Goal: Task Accomplishment & Management: Use online tool/utility

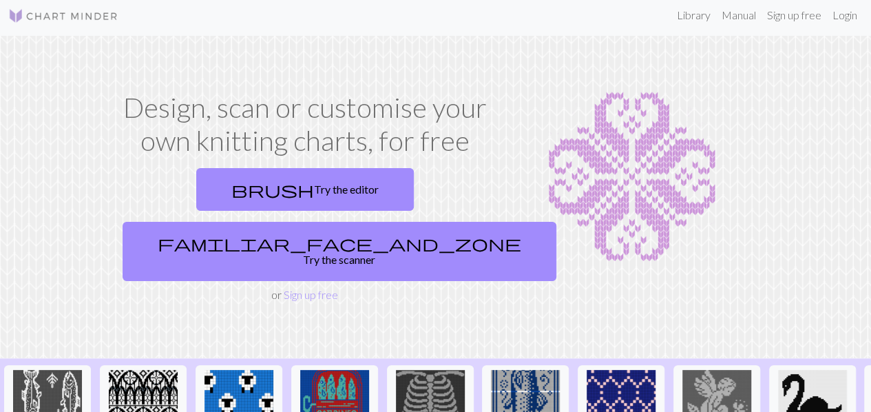
scroll to position [1, 0]
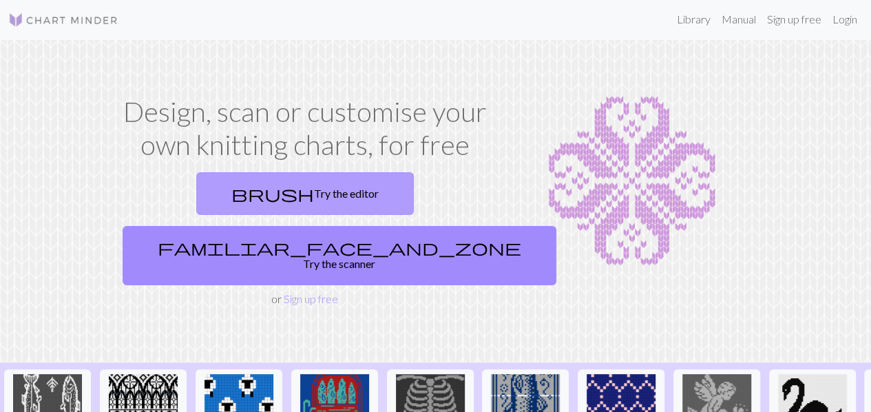
click at [248, 198] on link "brush Try the editor" at bounding box center [305, 193] width 218 height 43
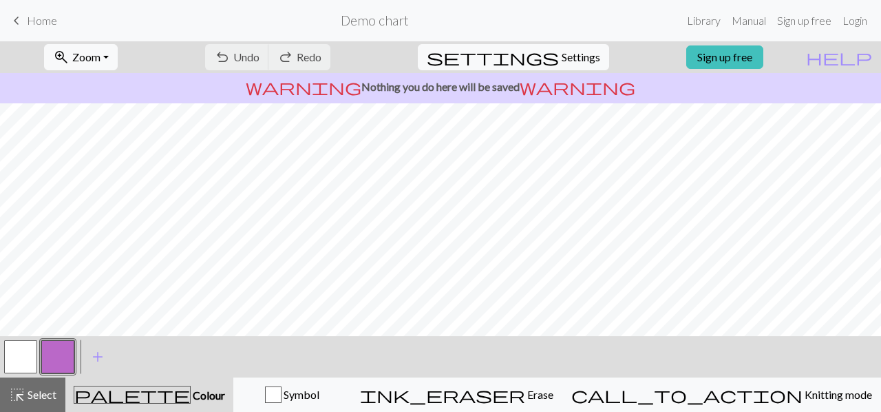
click at [21, 22] on span "keyboard_arrow_left" at bounding box center [16, 20] width 17 height 19
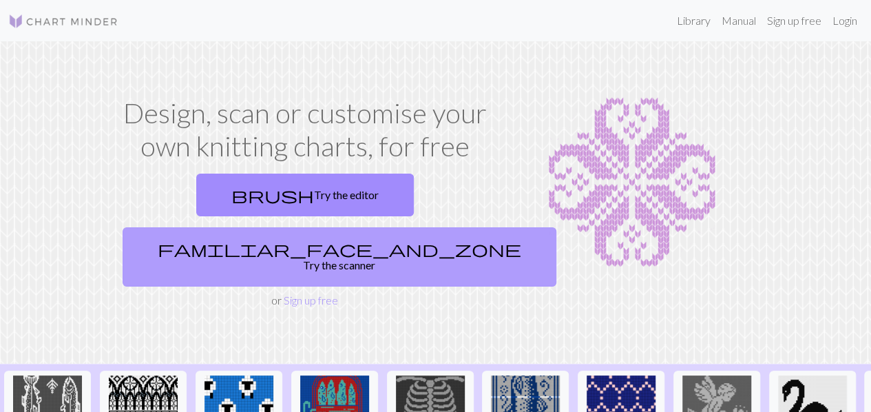
click at [430, 227] on link "familiar_face_and_zone Try the scanner" at bounding box center [340, 256] width 434 height 59
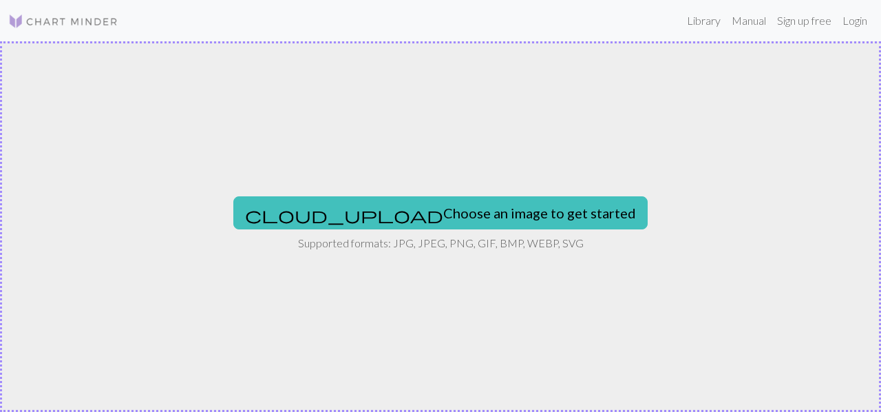
click at [430, 204] on button "cloud_upload Choose an image to get started" at bounding box center [440, 212] width 414 height 33
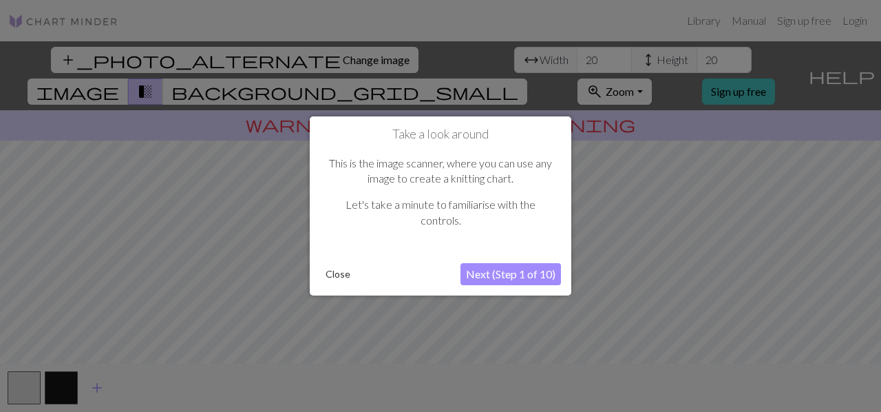
click at [519, 273] on button "Next (Step 1 of 10)" at bounding box center [510, 274] width 100 height 22
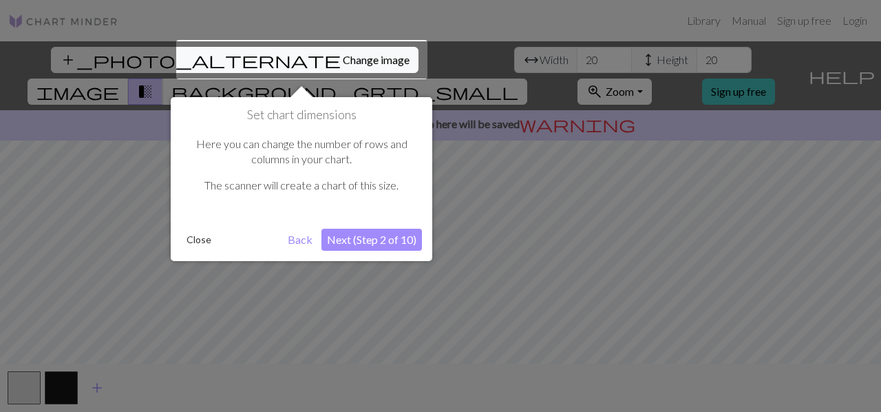
click at [379, 236] on button "Next (Step 2 of 10)" at bounding box center [371, 240] width 100 height 22
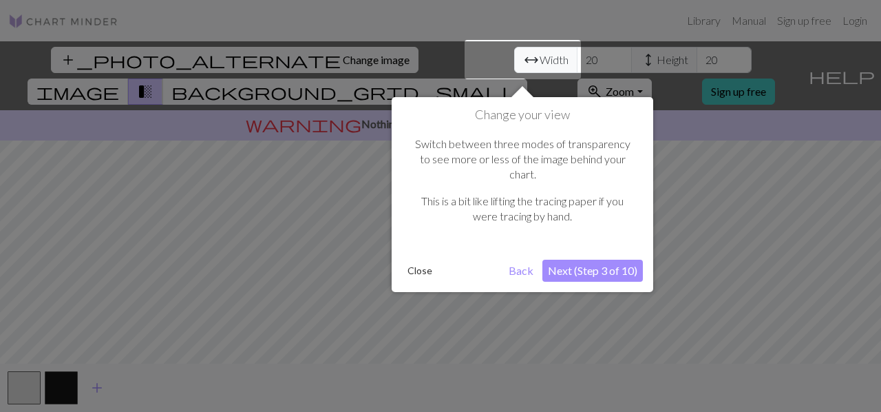
click at [559, 260] on button "Next (Step 3 of 10)" at bounding box center [592, 271] width 100 height 22
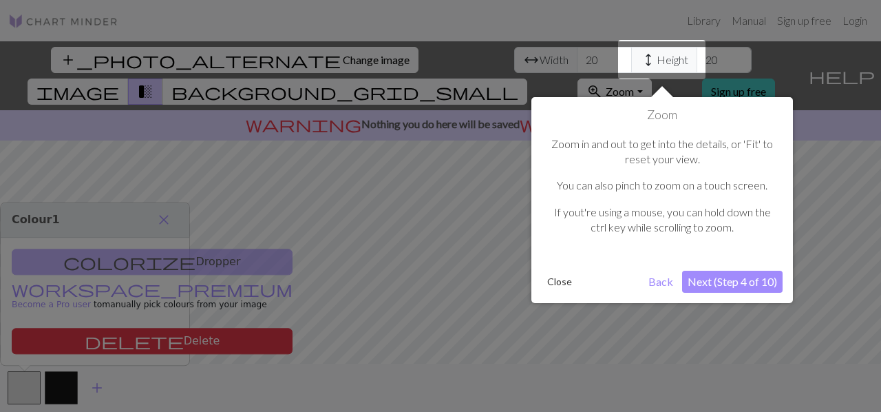
click at [697, 279] on button "Next (Step 4 of 10)" at bounding box center [732, 282] width 100 height 22
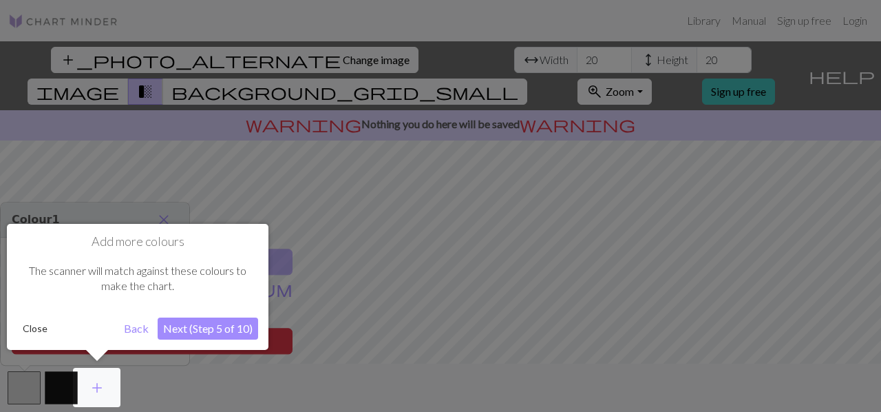
click at [233, 328] on button "Next (Step 5 of 10)" at bounding box center [208, 328] width 100 height 22
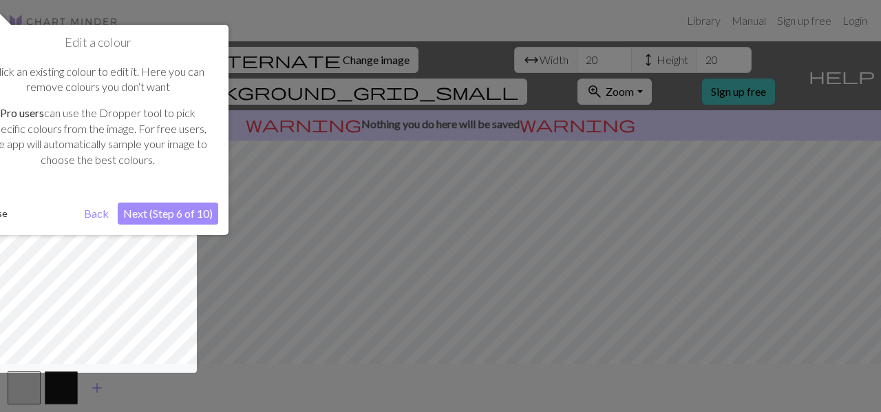
click at [165, 208] on button "Next (Step 6 of 10)" at bounding box center [168, 213] width 100 height 22
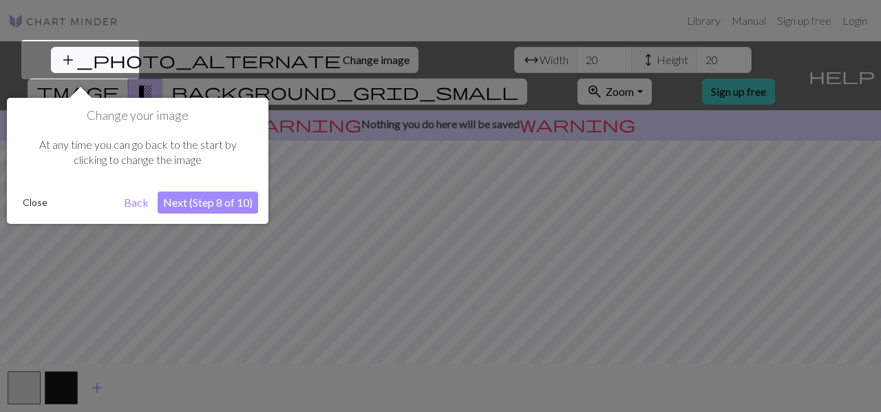
click at [189, 199] on button "Next (Step 8 of 10)" at bounding box center [208, 202] width 100 height 22
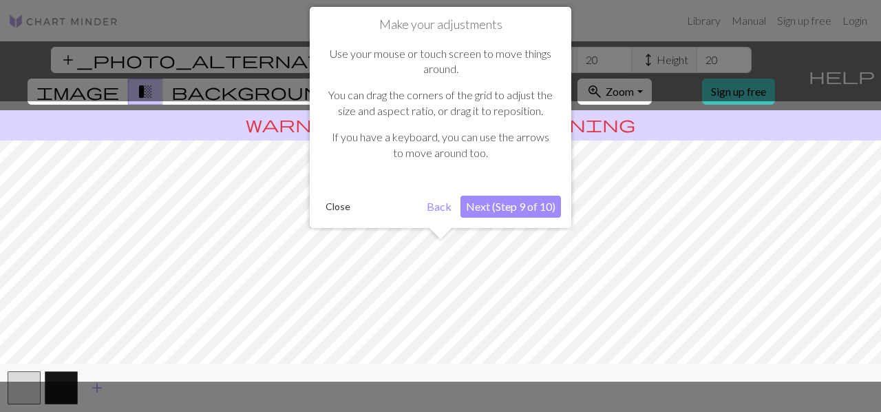
click at [516, 199] on button "Next (Step 9 of 10)" at bounding box center [510, 206] width 100 height 22
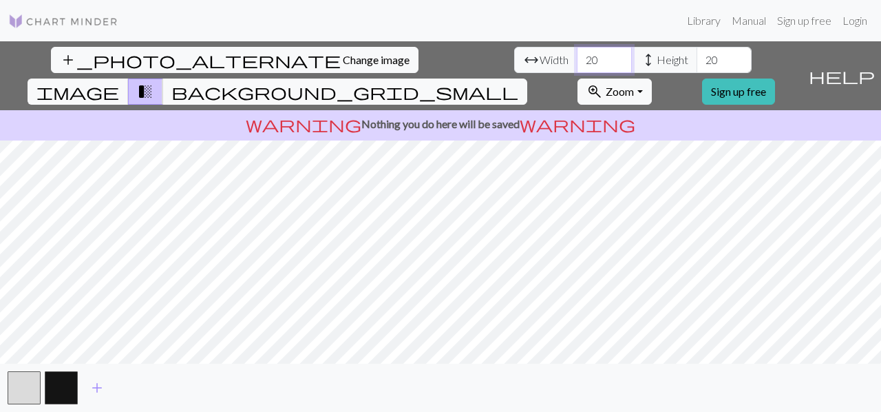
click at [577, 59] on input "20" at bounding box center [604, 60] width 55 height 26
drag, startPoint x: 268, startPoint y: 59, endPoint x: 238, endPoint y: 59, distance: 30.3
click at [514, 59] on div "arrow_range Width 20 height Height 20" at bounding box center [632, 60] width 237 height 26
type input "116"
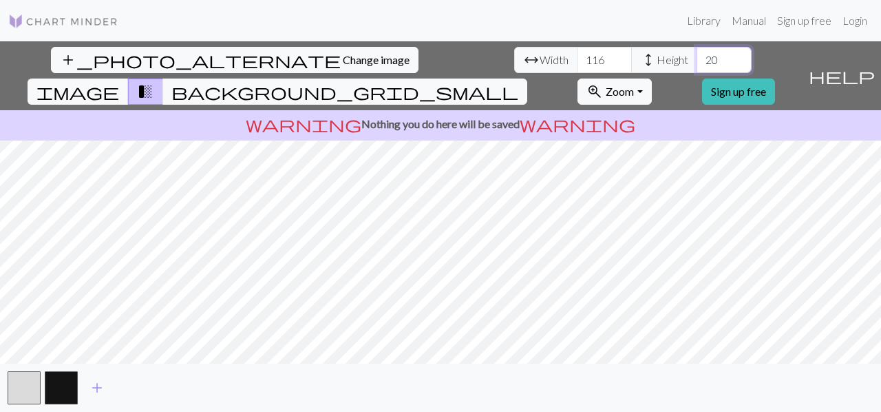
click at [697, 54] on input "20" at bounding box center [724, 60] width 55 height 26
type input "2"
type input "116"
click at [56, 390] on button "button" at bounding box center [61, 387] width 33 height 33
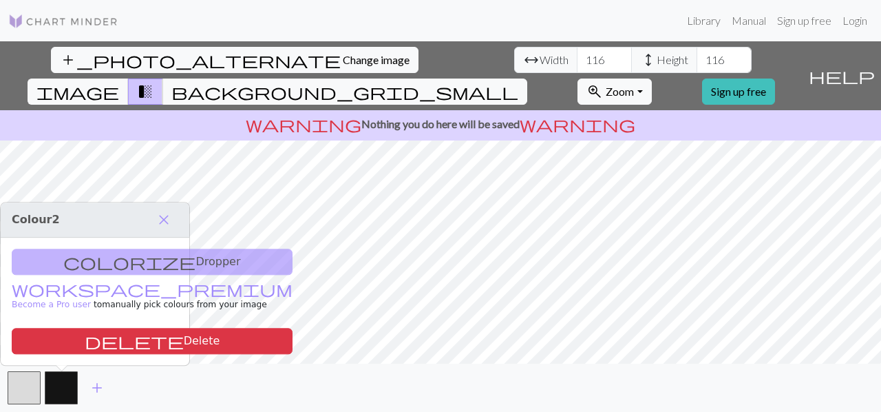
click at [138, 382] on div "add" at bounding box center [440, 387] width 881 height 48
click at [60, 386] on button "button" at bounding box center [61, 387] width 33 height 33
click at [130, 253] on div "colorize Dropper workspace_premium Become a Pro user to manually pick colours f…" at bounding box center [95, 300] width 189 height 127
click at [169, 214] on span "close" at bounding box center [164, 219] width 17 height 19
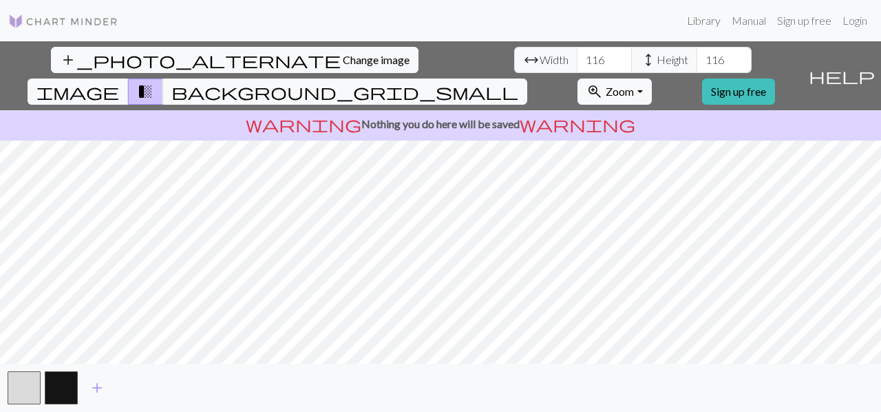
drag, startPoint x: 57, startPoint y: 387, endPoint x: 145, endPoint y: 383, distance: 88.2
click at [145, 383] on div "add" at bounding box center [440, 387] width 881 height 48
click at [98, 382] on span "add" at bounding box center [97, 387] width 17 height 19
click at [94, 379] on button "button" at bounding box center [98, 387] width 33 height 33
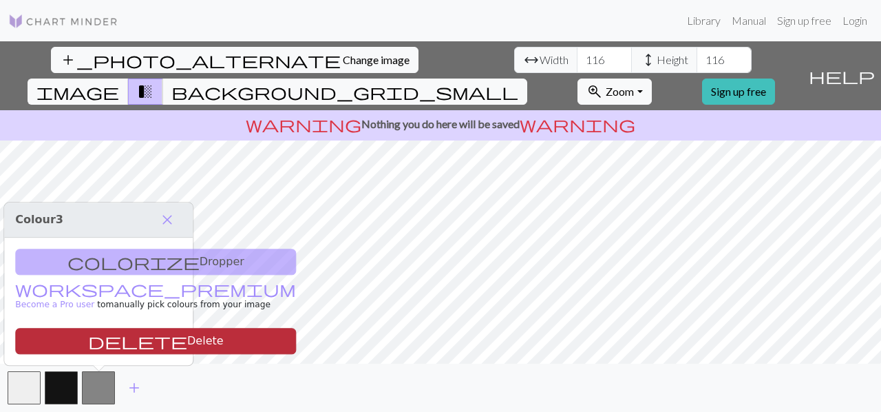
click at [105, 343] on button "delete Delete" at bounding box center [155, 341] width 281 height 26
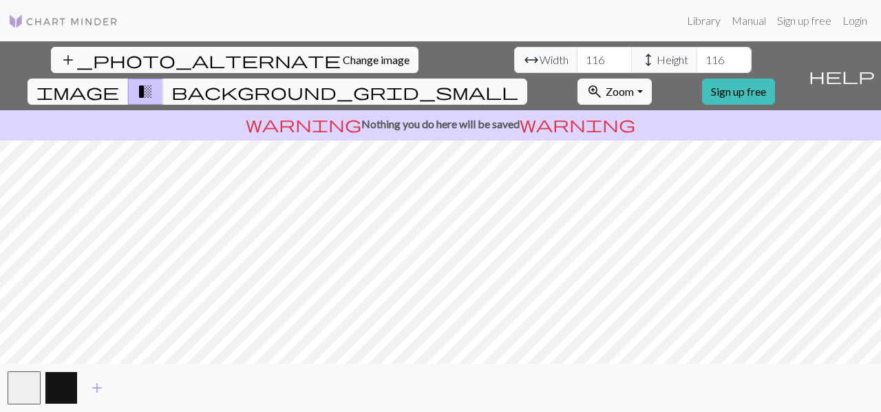
click at [64, 399] on button "button" at bounding box center [61, 387] width 33 height 33
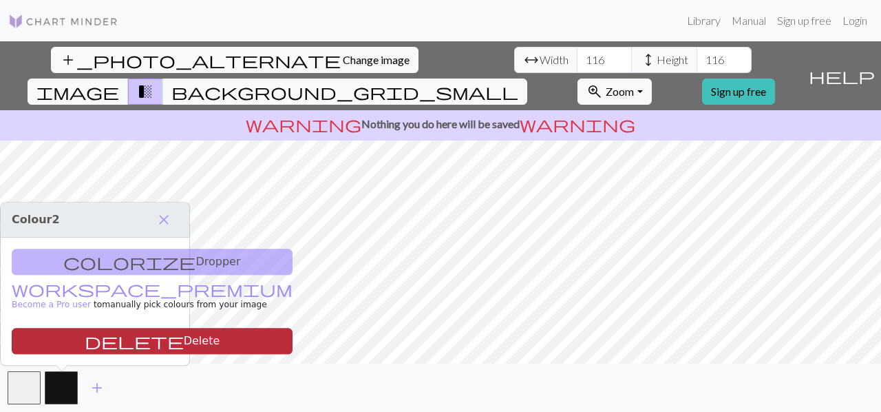
click at [102, 346] on button "delete Delete" at bounding box center [152, 341] width 281 height 26
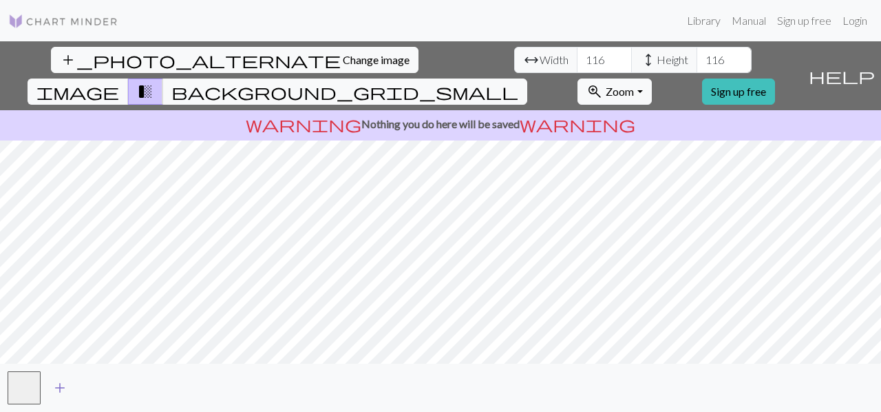
click at [56, 388] on span "add" at bounding box center [60, 387] width 17 height 19
click at [14, 372] on button "button" at bounding box center [24, 387] width 33 height 33
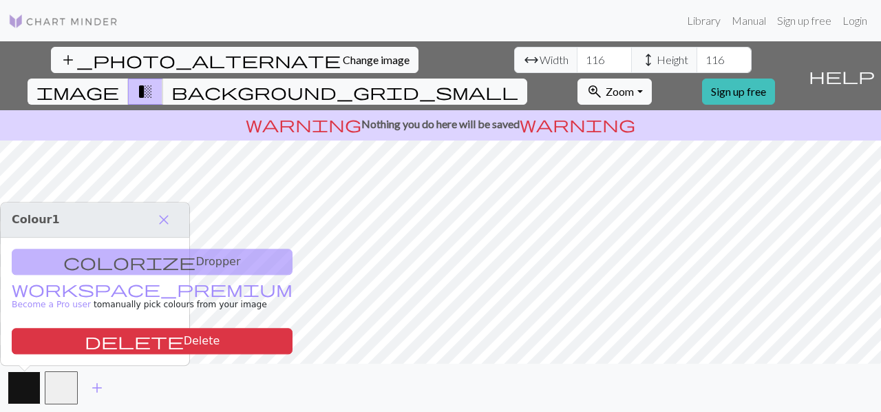
click at [14, 372] on button "button" at bounding box center [24, 387] width 33 height 33
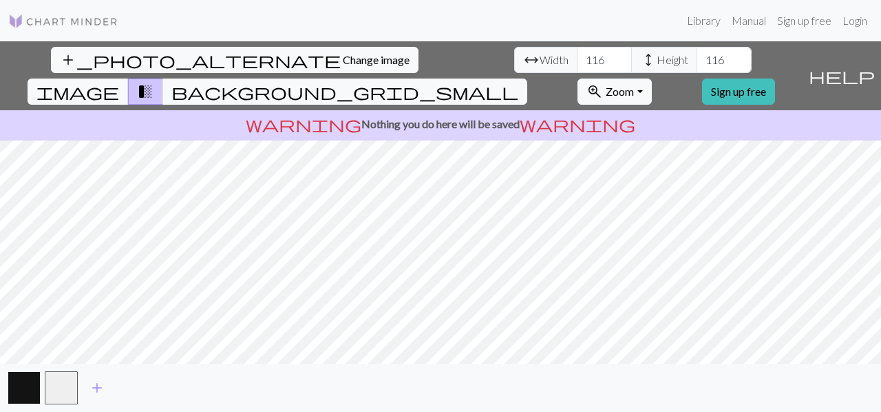
click at [14, 372] on button "button" at bounding box center [24, 387] width 33 height 33
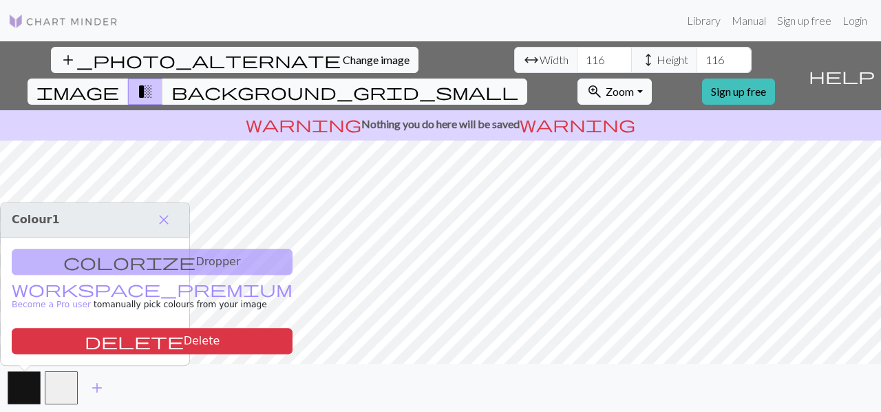
click at [518, 82] on span "background_grid_small" at bounding box center [344, 91] width 347 height 19
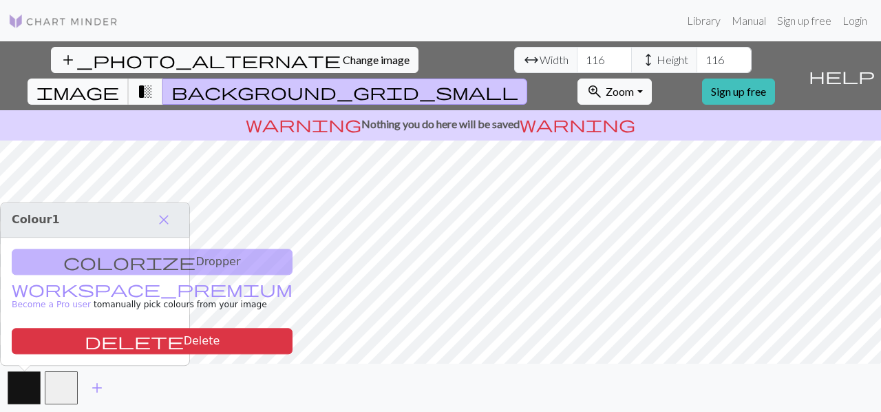
click at [119, 82] on span "image" at bounding box center [77, 91] width 83 height 19
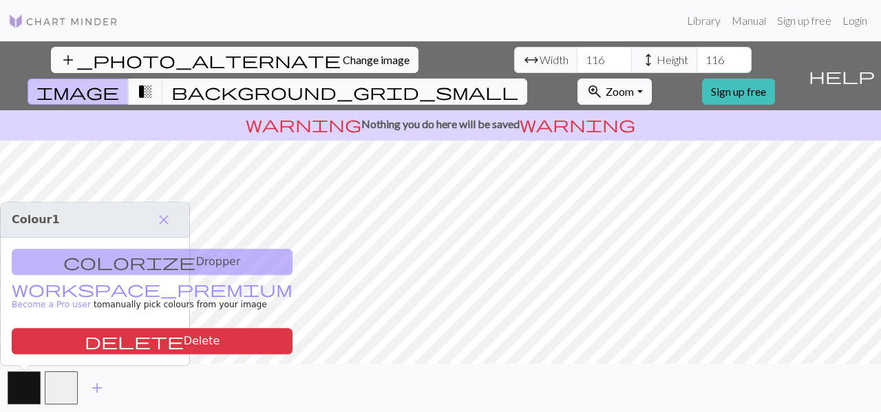
click at [518, 82] on span "background_grid_small" at bounding box center [344, 91] width 347 height 19
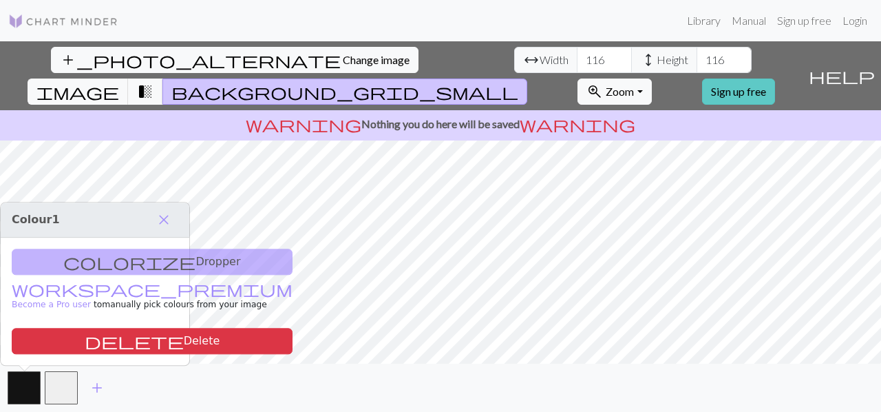
click at [769, 78] on link "Sign up free" at bounding box center [738, 91] width 73 height 26
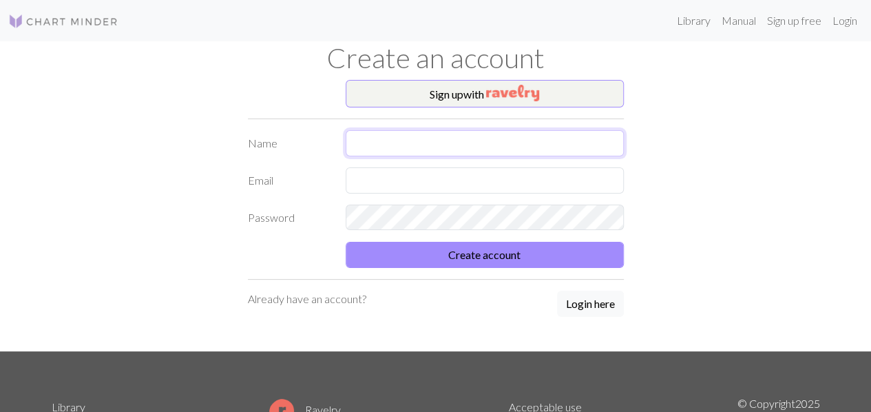
click at [441, 140] on input "text" at bounding box center [485, 143] width 278 height 26
type input "[PERSON_NAME]"
click at [412, 188] on input "text" at bounding box center [485, 180] width 278 height 26
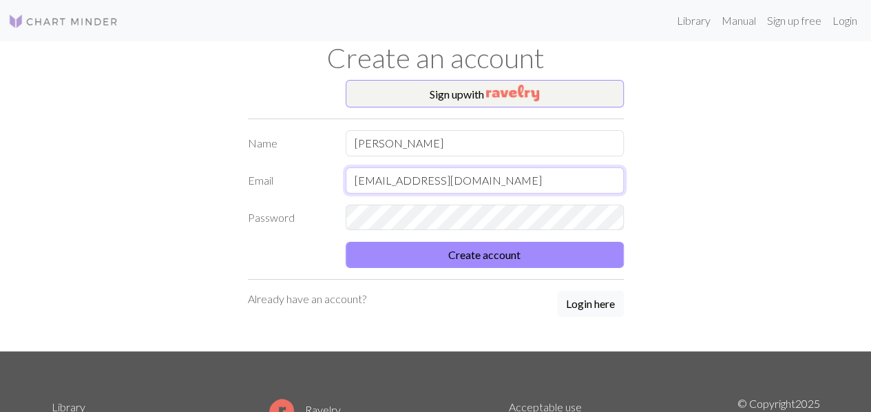
type input "eediepell@gmail.com"
click at [485, 257] on button "Create account" at bounding box center [485, 255] width 278 height 26
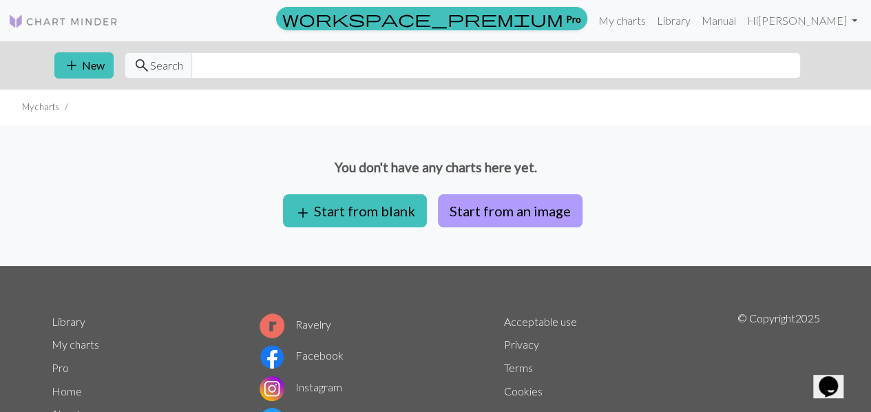
click at [477, 211] on button "Start from an image" at bounding box center [510, 210] width 145 height 33
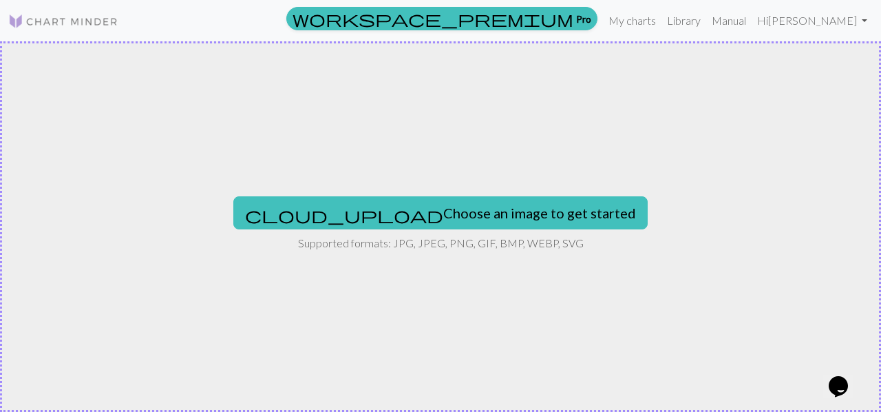
click at [477, 211] on button "cloud_upload Choose an image to get started" at bounding box center [440, 212] width 414 height 33
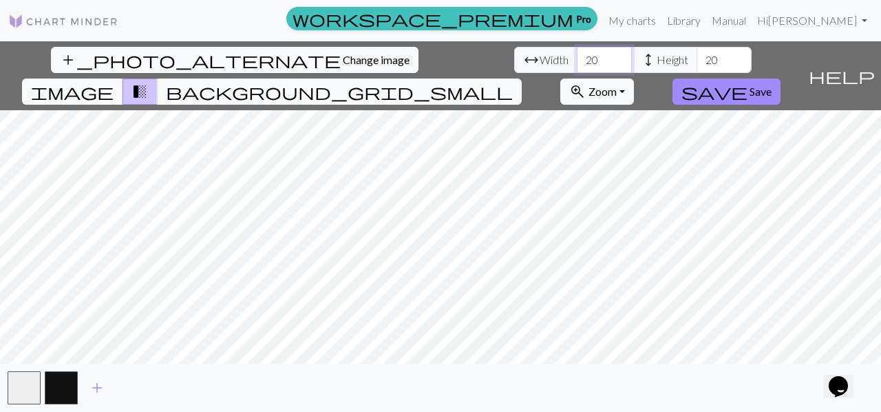
click at [577, 63] on input "20" at bounding box center [604, 60] width 55 height 26
type input "116"
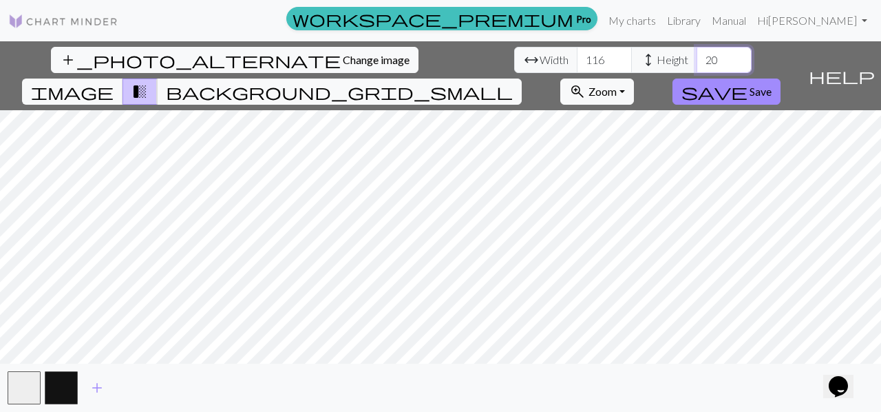
click at [697, 50] on input "20" at bounding box center [724, 60] width 55 height 26
type input "116"
click at [61, 376] on button "button" at bounding box center [61, 387] width 33 height 33
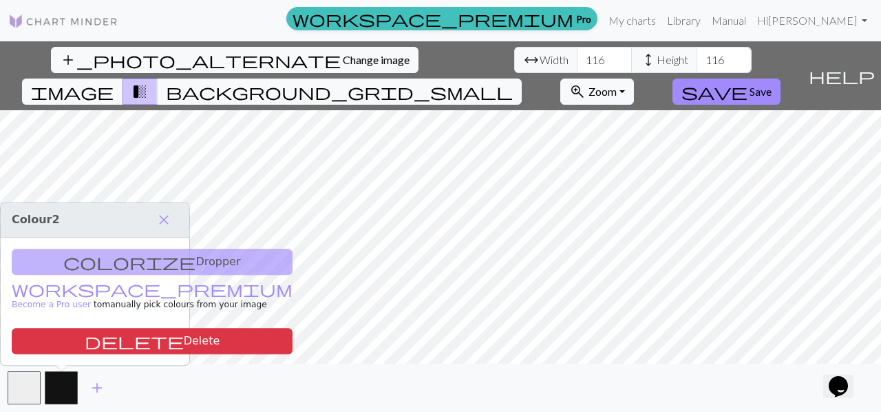
click at [102, 267] on div "colorize Dropper workspace_premium Become a Pro user to manually pick colours f…" at bounding box center [95, 300] width 189 height 127
click at [79, 290] on link "workspace_premium Become a Pro user" at bounding box center [152, 297] width 281 height 24
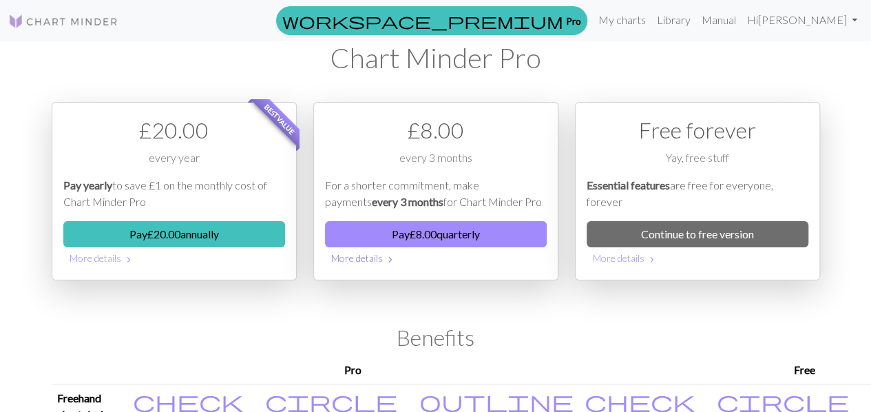
click at [362, 255] on button "More details chevron_right" at bounding box center [436, 257] width 222 height 21
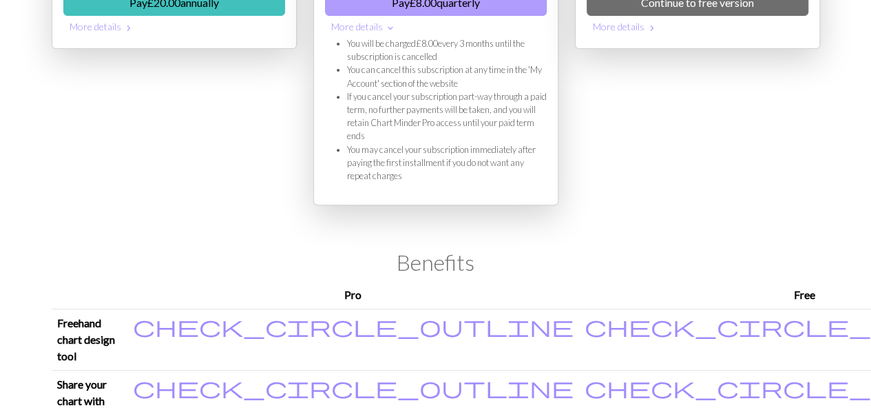
scroll to position [180, 0]
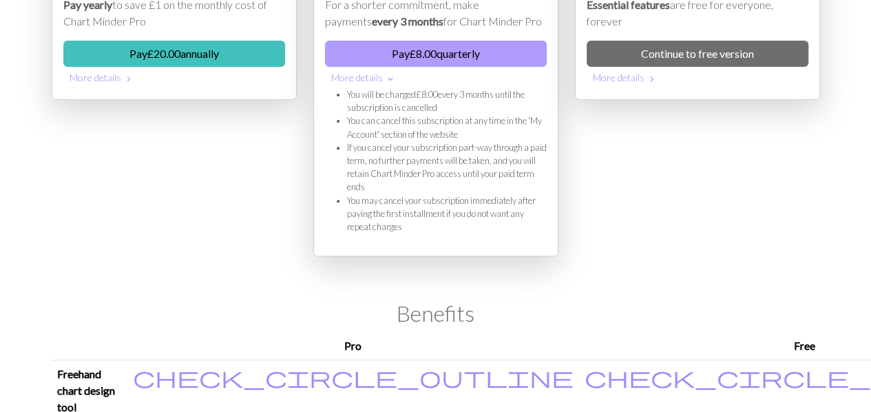
click at [403, 44] on button "Pay £ 8.00 quarterly" at bounding box center [436, 54] width 222 height 26
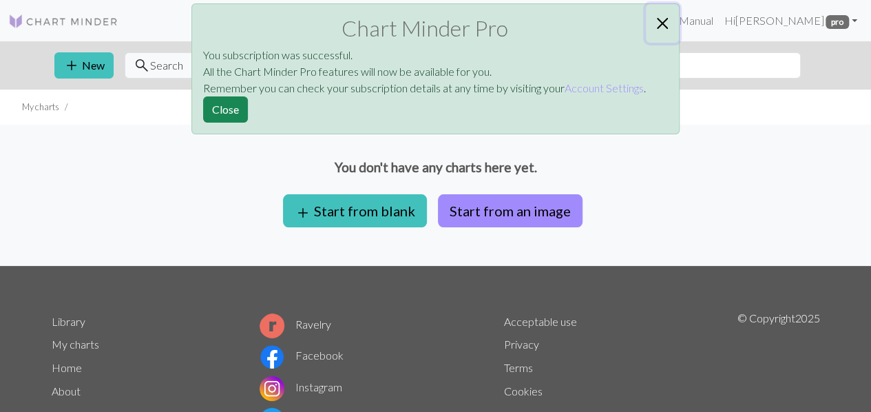
click at [668, 25] on button "Close" at bounding box center [662, 23] width 33 height 39
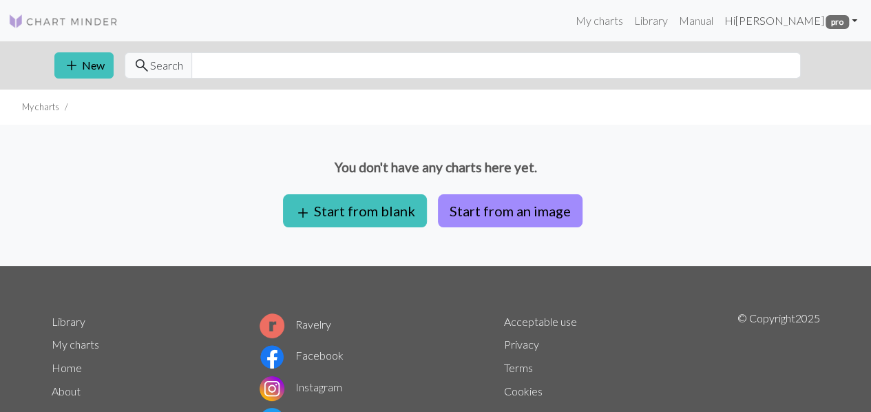
click at [807, 11] on link "Hi [PERSON_NAME] pro" at bounding box center [790, 21] width 145 height 28
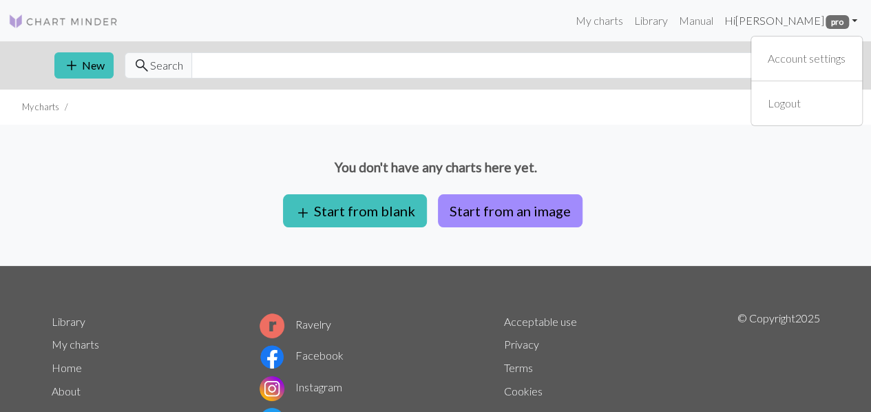
click at [807, 11] on link "Hi [PERSON_NAME] pro" at bounding box center [790, 21] width 145 height 28
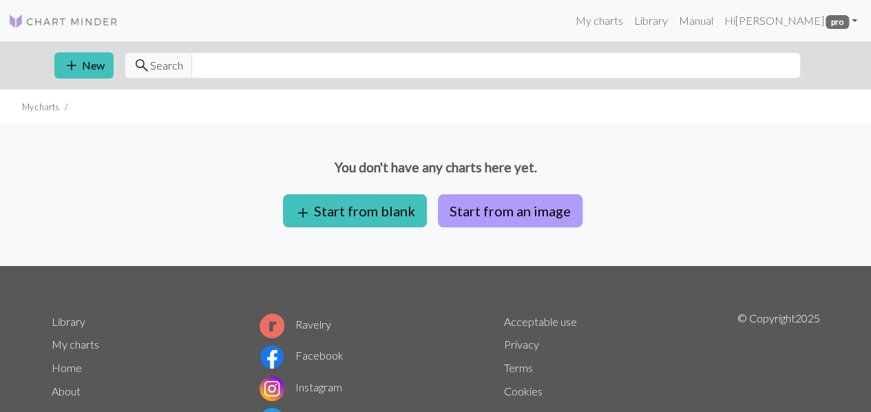
click at [467, 207] on button "Start from an image" at bounding box center [510, 210] width 145 height 33
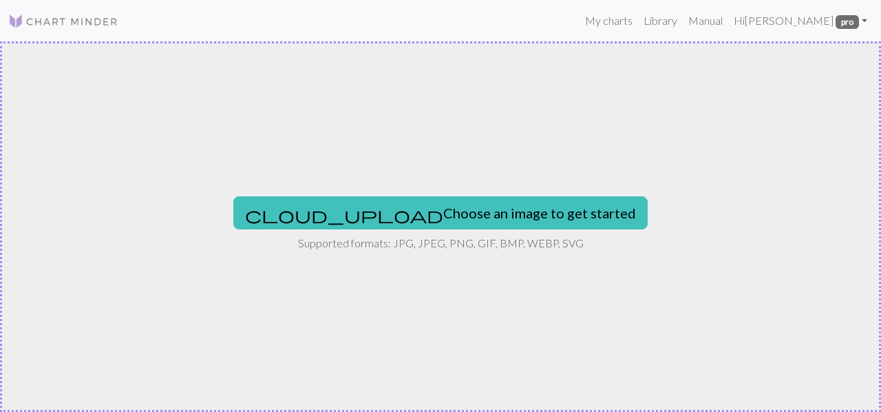
click at [467, 207] on button "cloud_upload Choose an image to get started" at bounding box center [440, 212] width 414 height 33
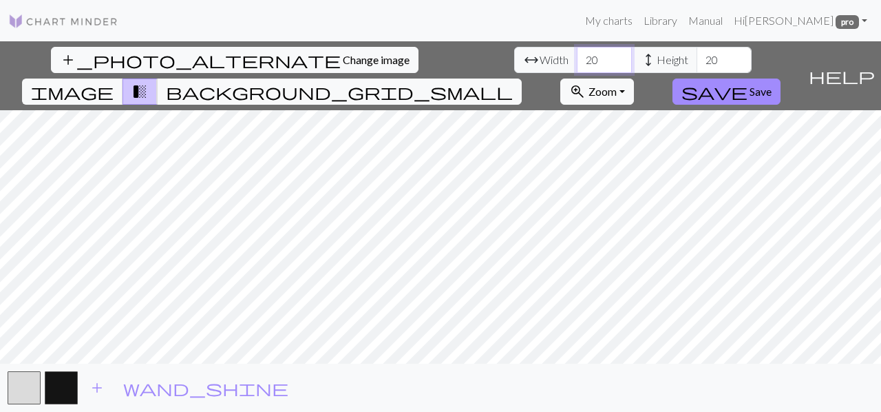
click at [577, 60] on input "20" at bounding box center [604, 60] width 55 height 26
drag, startPoint x: 278, startPoint y: 60, endPoint x: 264, endPoint y: 60, distance: 13.8
click at [577, 60] on input "20" at bounding box center [604, 60] width 55 height 26
type input "2"
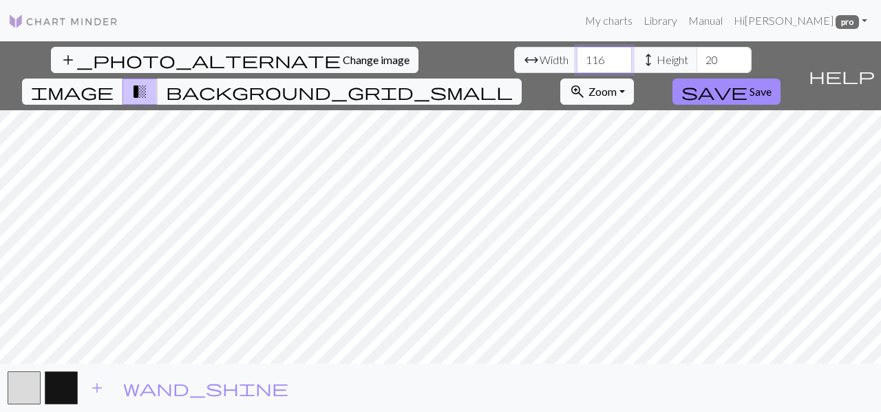
type input "116"
click at [697, 61] on input "20" at bounding box center [724, 60] width 55 height 26
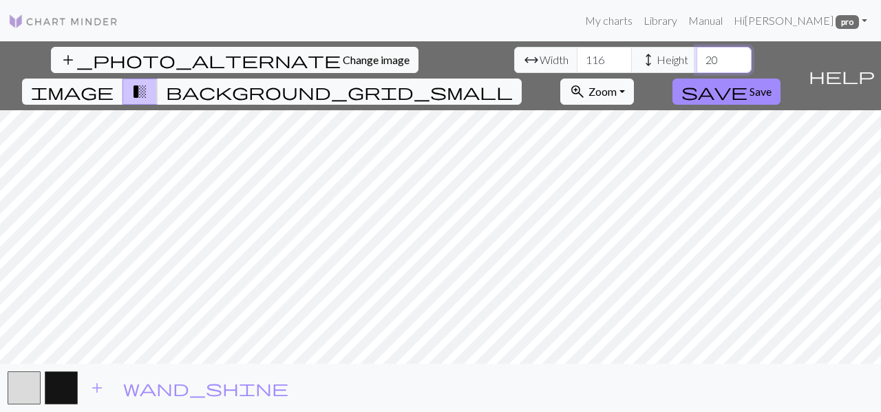
click at [697, 61] on input "20" at bounding box center [724, 60] width 55 height 26
type input "116"
click at [577, 60] on input "116" at bounding box center [604, 60] width 55 height 26
type input "1"
type input "100"
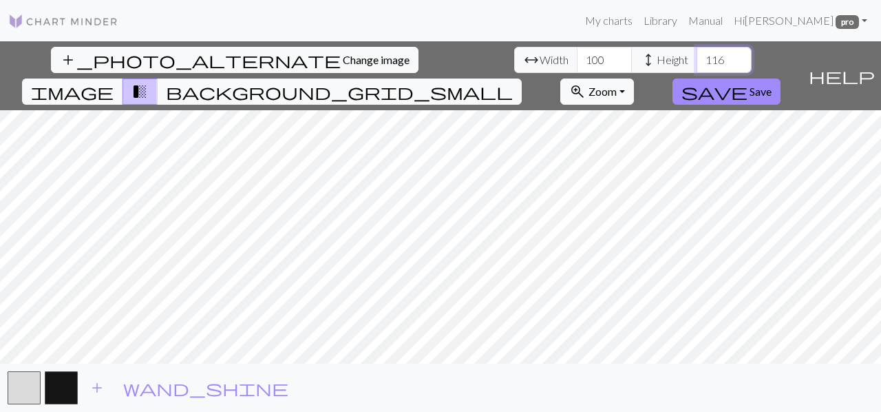
click at [697, 57] on input "116" at bounding box center [724, 60] width 55 height 26
type input "150"
click at [513, 82] on span "background_grid_small" at bounding box center [339, 91] width 347 height 19
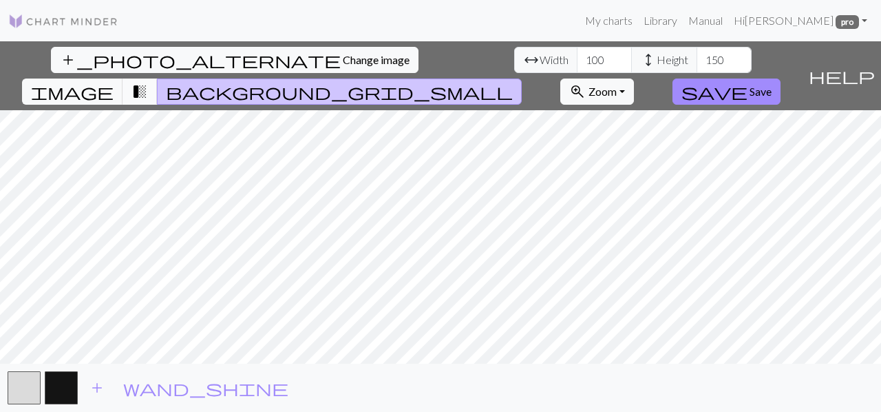
click at [148, 82] on span "transition_fade" at bounding box center [139, 91] width 17 height 19
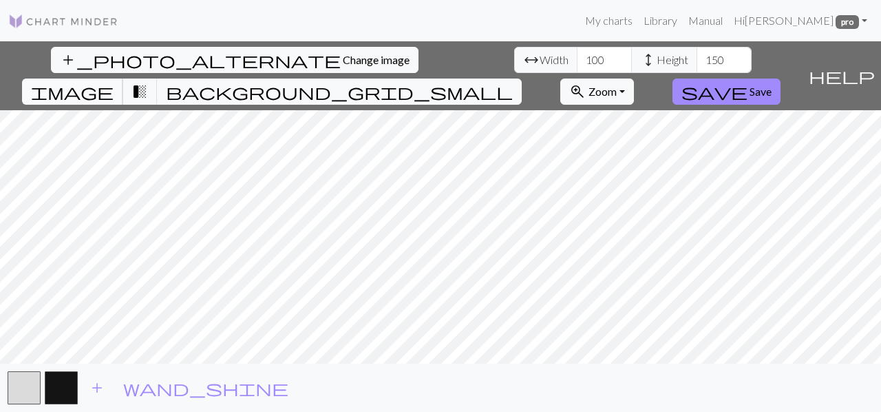
click at [114, 82] on span "image" at bounding box center [72, 91] width 83 height 19
click at [522, 78] on button "background_grid_small" at bounding box center [339, 91] width 365 height 26
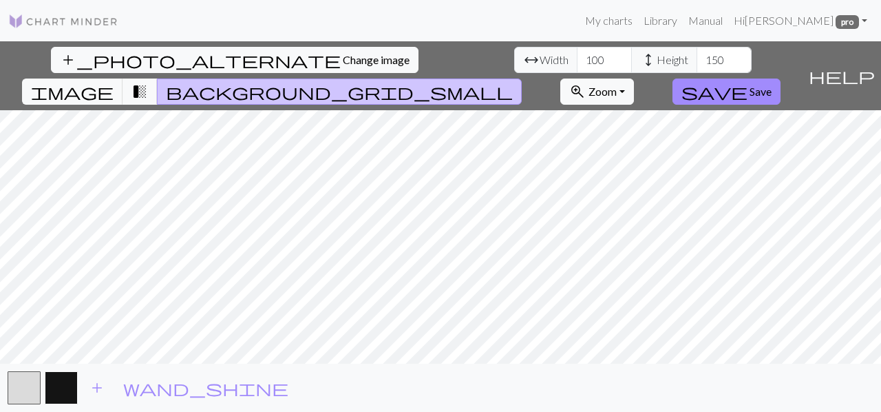
click at [59, 392] on button "button" at bounding box center [61, 387] width 33 height 33
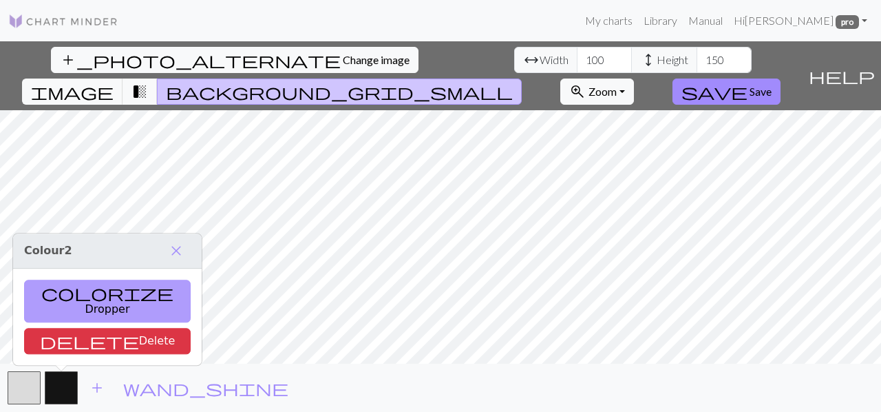
click at [82, 312] on button "colorize Dropper" at bounding box center [107, 300] width 167 height 43
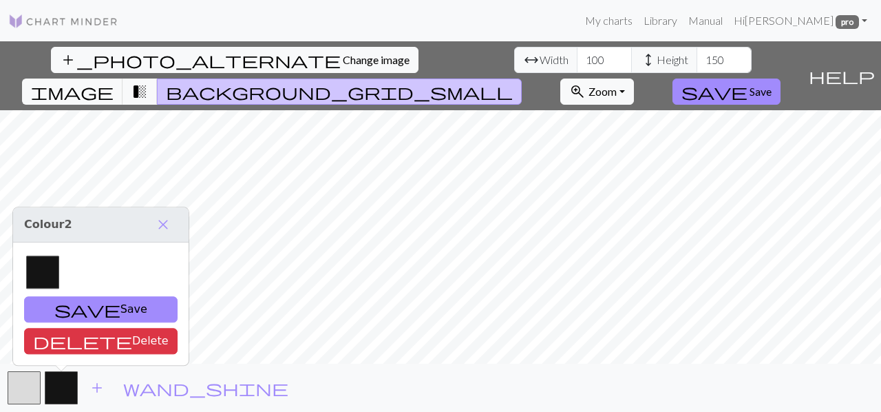
click at [37, 276] on div at bounding box center [42, 271] width 33 height 33
click at [155, 220] on span "close" at bounding box center [163, 224] width 17 height 19
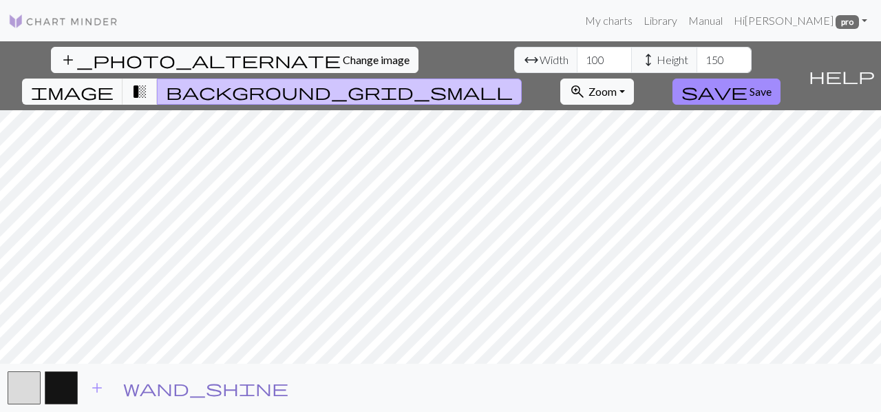
click at [127, 388] on span "wand_shine" at bounding box center [205, 387] width 165 height 19
click at [51, 389] on button "button" at bounding box center [61, 387] width 33 height 33
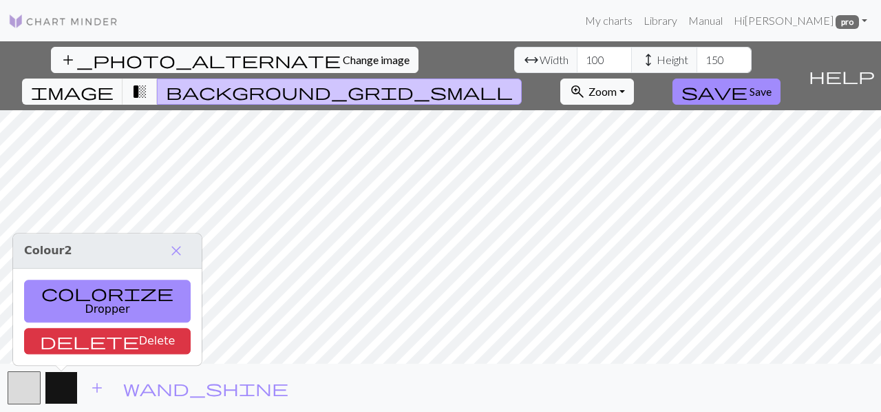
click at [51, 389] on button "button" at bounding box center [61, 387] width 33 height 33
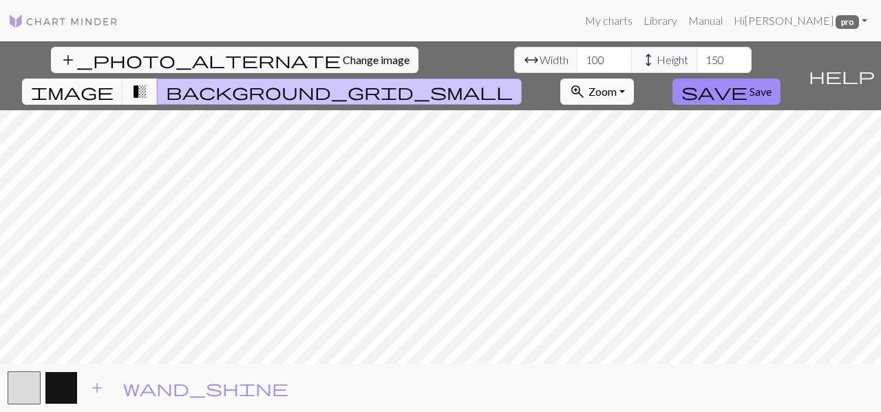
click at [51, 389] on button "button" at bounding box center [61, 387] width 33 height 33
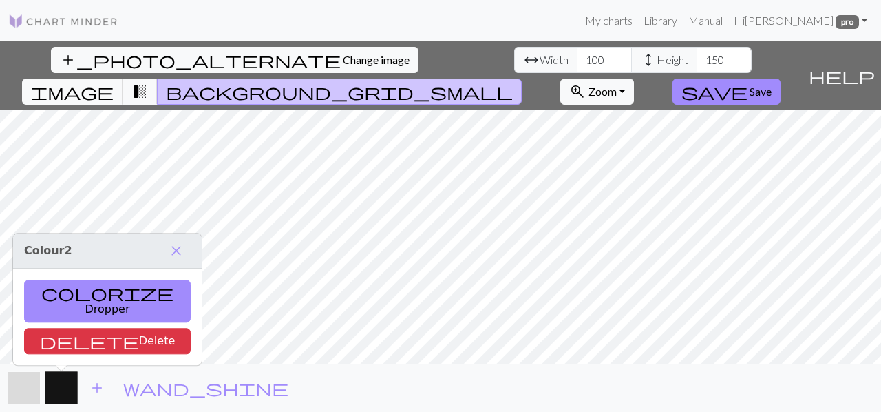
click at [24, 386] on button "button" at bounding box center [24, 387] width 33 height 33
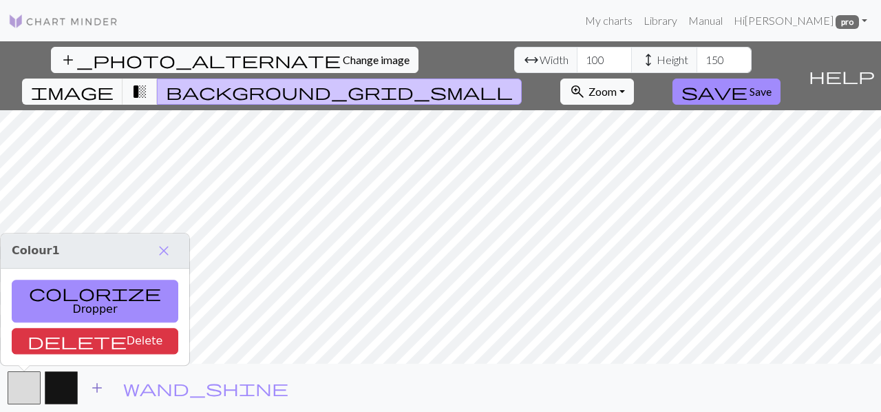
click at [102, 385] on span "add" at bounding box center [97, 387] width 17 height 19
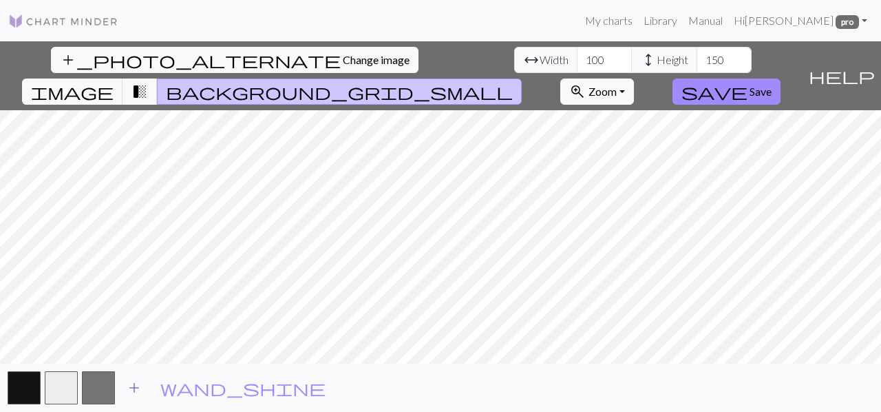
click at [102, 385] on button "button" at bounding box center [98, 387] width 33 height 33
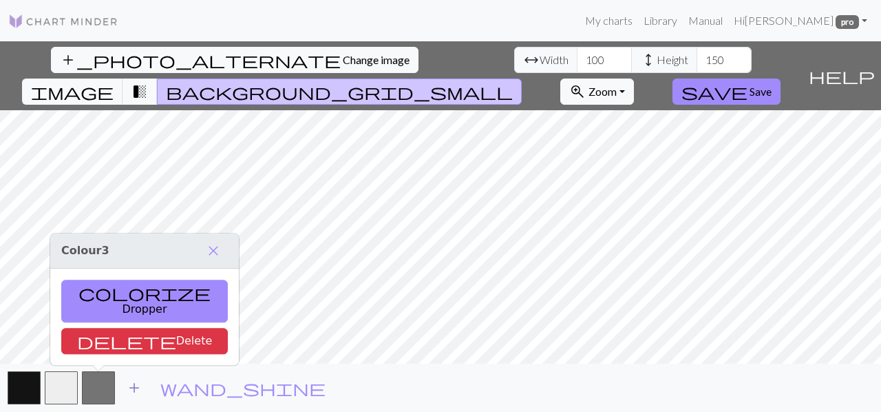
click at [133, 385] on span "add" at bounding box center [134, 387] width 17 height 19
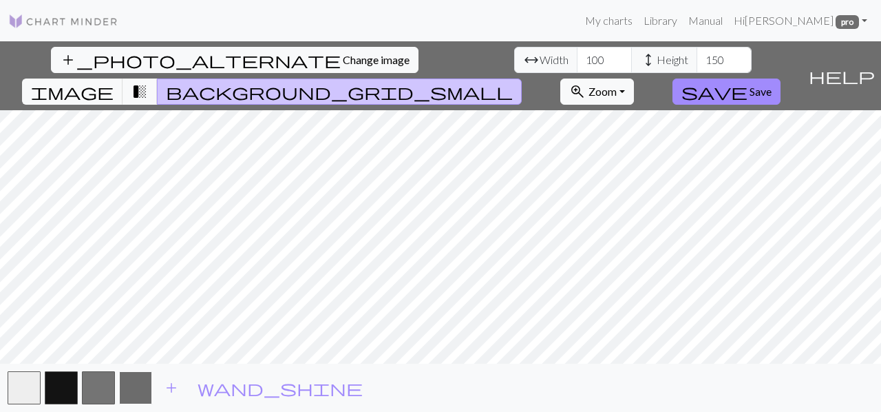
click at [138, 385] on button "button" at bounding box center [135, 387] width 33 height 33
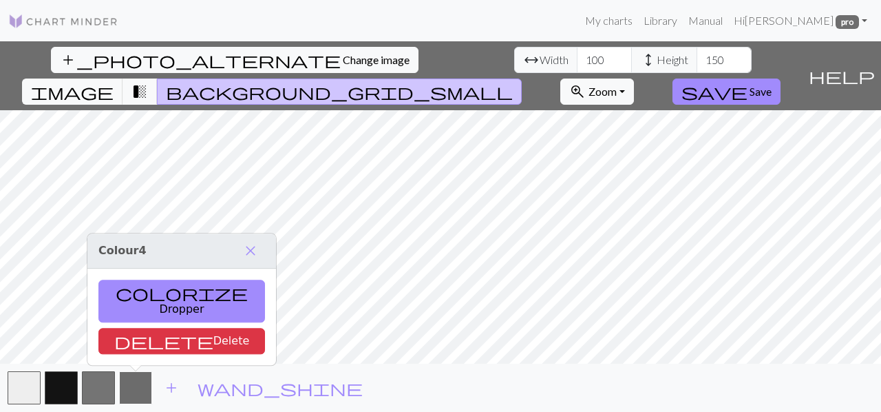
click at [138, 385] on button "button" at bounding box center [135, 387] width 33 height 33
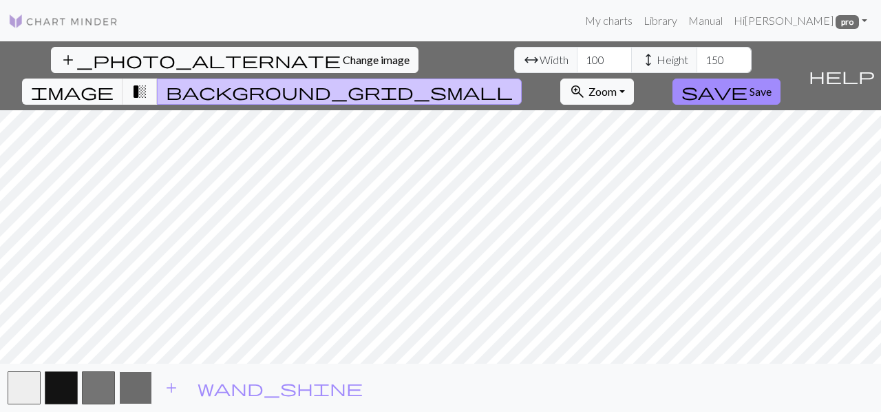
click at [131, 388] on button "button" at bounding box center [135, 387] width 33 height 33
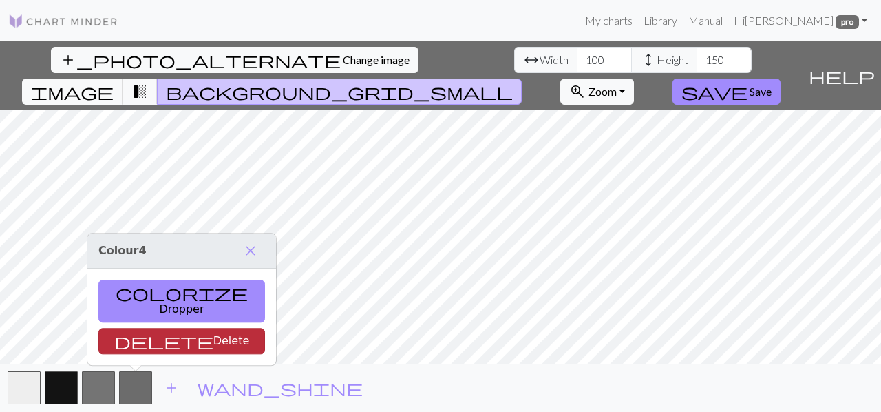
click at [144, 342] on button "delete Delete" at bounding box center [181, 341] width 167 height 26
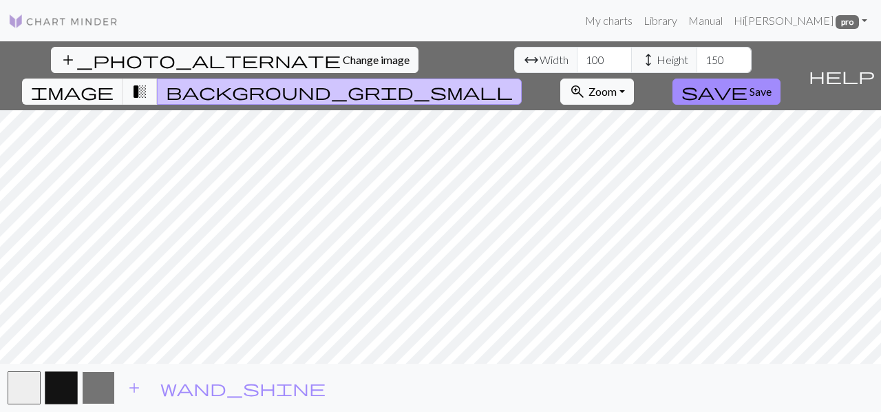
click at [94, 397] on button "button" at bounding box center [98, 387] width 33 height 33
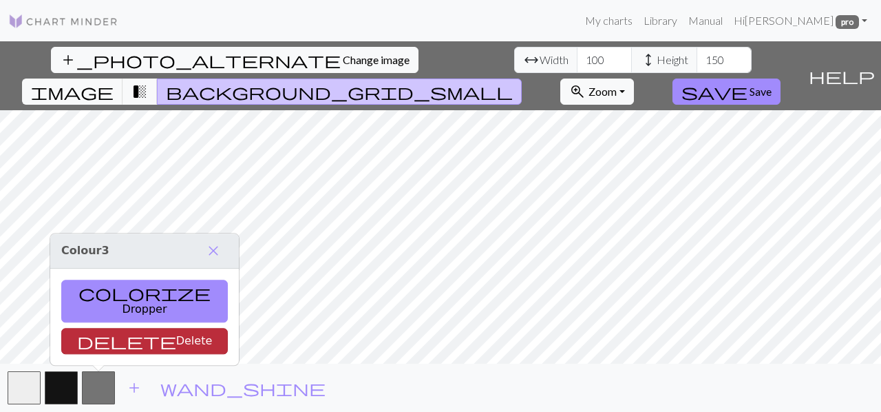
click at [118, 339] on button "delete Delete" at bounding box center [144, 341] width 167 height 26
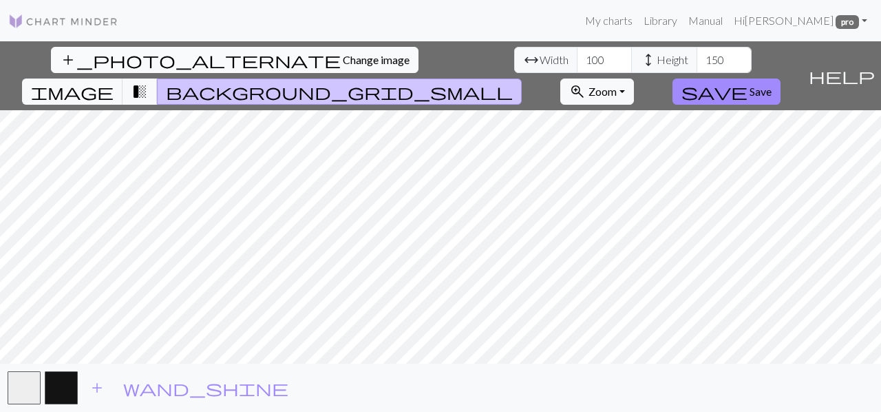
click at [94, 70] on button "add_photo_alternate Change image" at bounding box center [235, 60] width 368 height 26
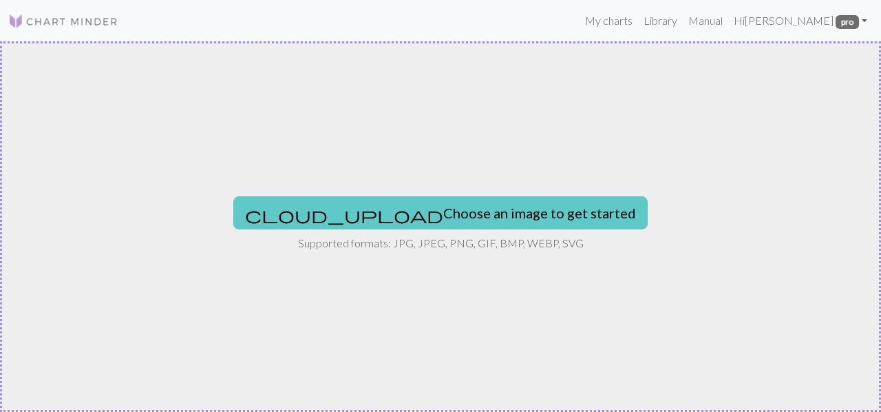
click at [392, 220] on button "cloud_upload Choose an image to get started" at bounding box center [440, 212] width 414 height 33
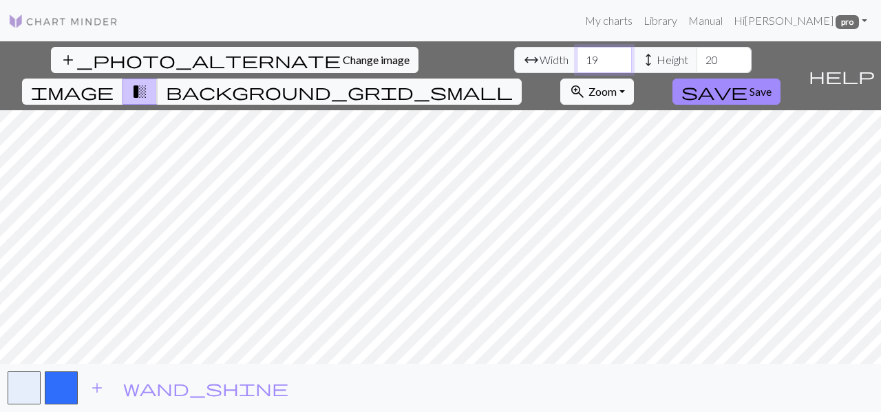
click at [577, 61] on input "19" at bounding box center [604, 60] width 55 height 26
click at [577, 60] on input "19" at bounding box center [604, 60] width 55 height 26
type input "100"
drag, startPoint x: 396, startPoint y: 65, endPoint x: 373, endPoint y: 61, distance: 23.8
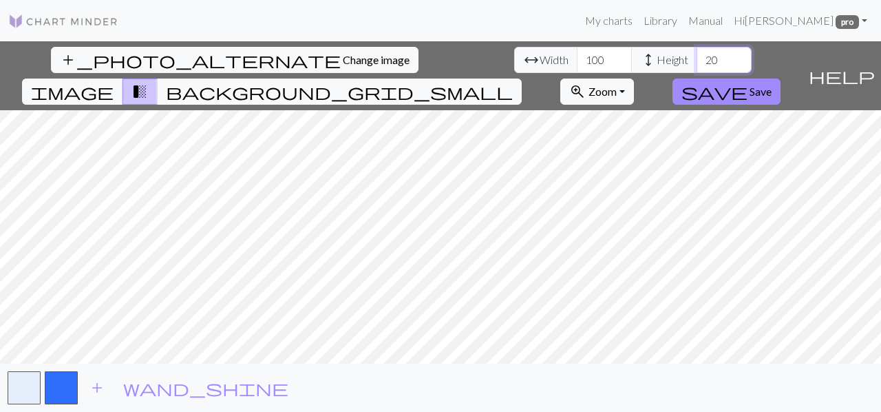
click at [697, 61] on input "20" at bounding box center [724, 60] width 55 height 26
type input "150"
click at [513, 82] on span "background_grid_small" at bounding box center [339, 91] width 347 height 19
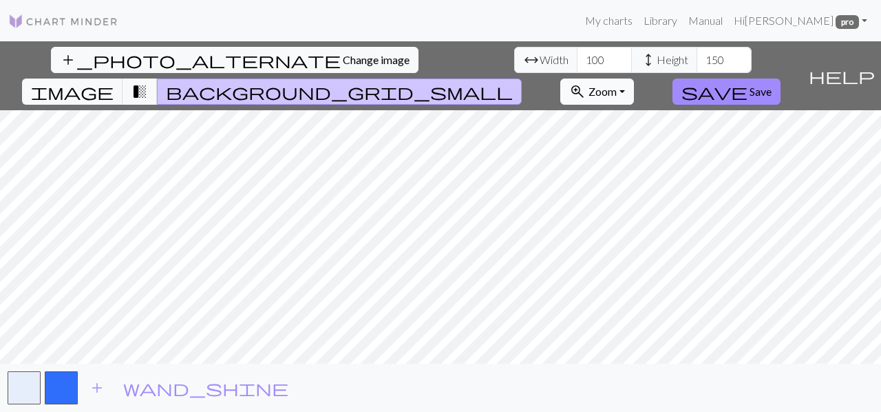
click at [617, 85] on span "Zoom" at bounding box center [603, 91] width 28 height 13
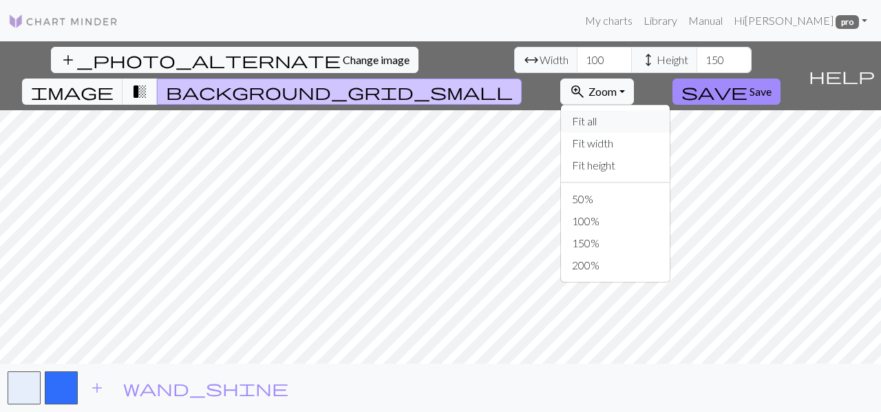
click at [666, 110] on button "Fit all" at bounding box center [615, 121] width 109 height 22
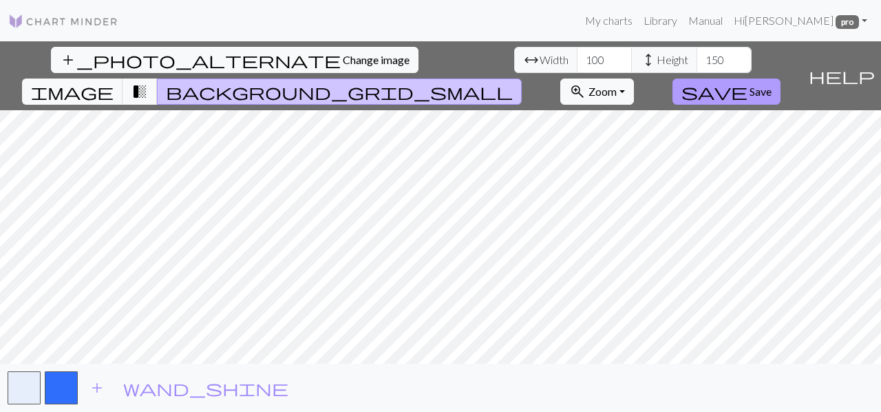
click at [781, 78] on button "save Save" at bounding box center [727, 91] width 108 height 26
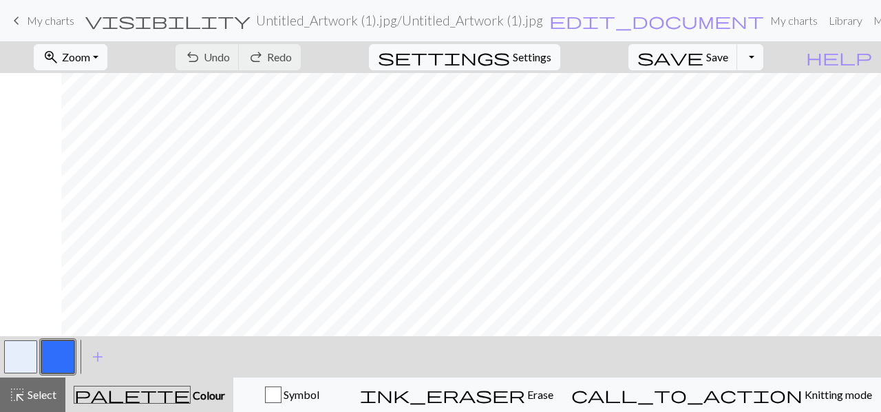
scroll to position [0, 458]
click at [19, 352] on button "button" at bounding box center [20, 356] width 33 height 33
click at [201, 52] on span "undo" at bounding box center [192, 56] width 17 height 19
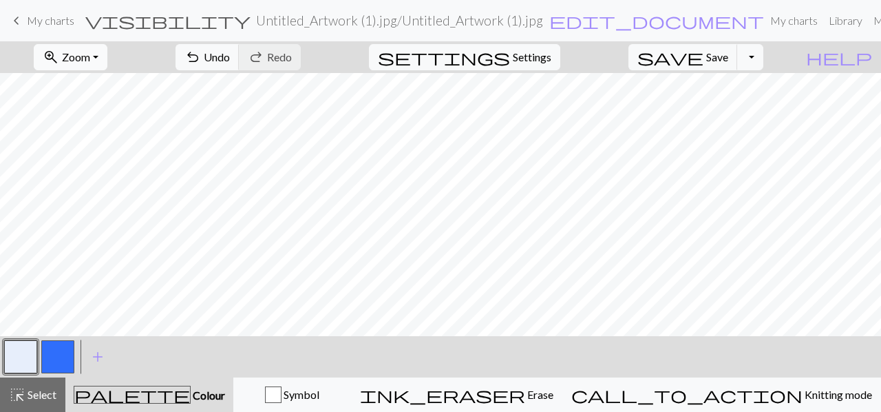
click at [107, 59] on button "zoom_in Zoom Zoom" at bounding box center [71, 57] width 74 height 26
click at [110, 81] on button "Fit all" at bounding box center [89, 87] width 109 height 22
click at [90, 57] on span "Zoom" at bounding box center [76, 56] width 28 height 13
click at [96, 90] on button "Fit all" at bounding box center [89, 87] width 109 height 22
click at [90, 54] on span "Zoom" at bounding box center [76, 56] width 28 height 13
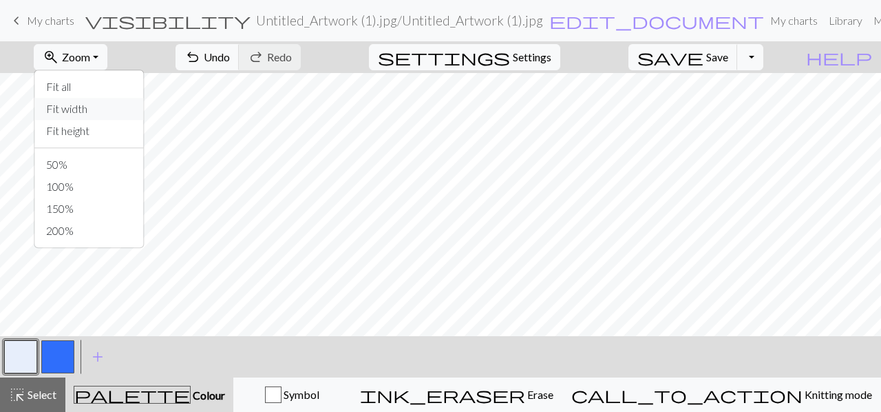
click at [121, 109] on button "Fit width" at bounding box center [89, 109] width 109 height 22
click at [107, 59] on button "zoom_in Zoom Zoom" at bounding box center [71, 57] width 74 height 26
click at [105, 233] on button "200%" at bounding box center [89, 231] width 109 height 22
click at [90, 52] on span "Zoom" at bounding box center [76, 56] width 28 height 13
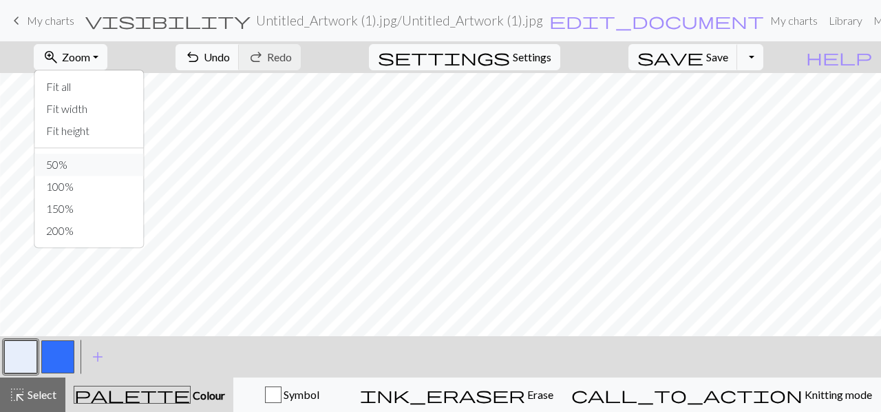
click at [109, 162] on button "50%" at bounding box center [89, 164] width 109 height 22
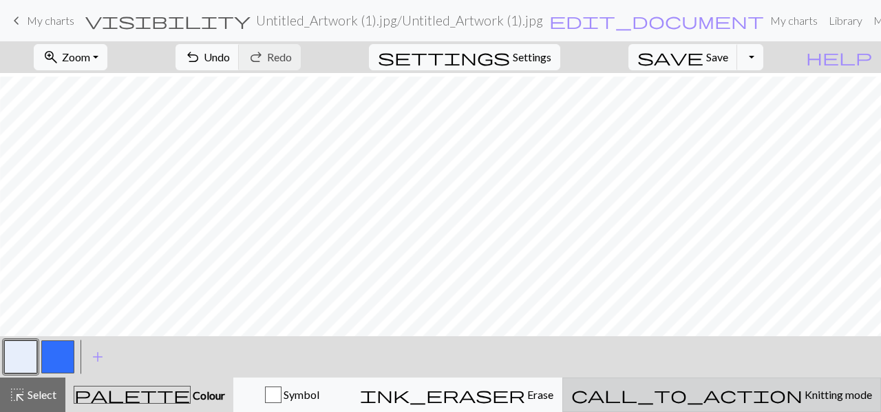
click at [750, 385] on span "call_to_action" at bounding box center [686, 394] width 231 height 19
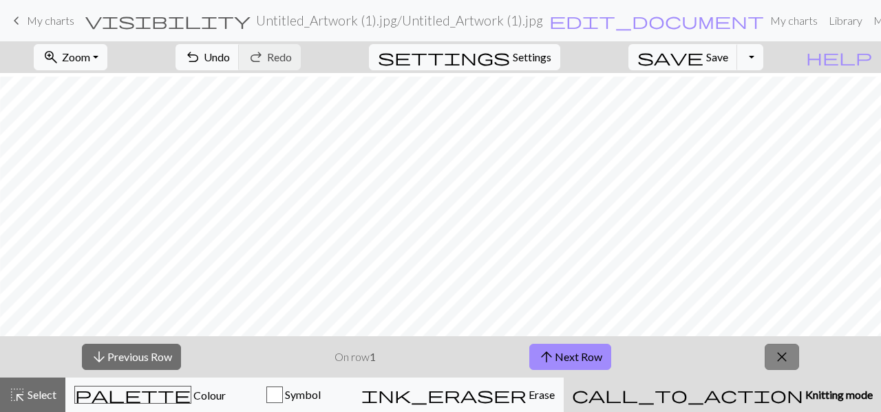
click at [774, 359] on button "close" at bounding box center [782, 356] width 34 height 26
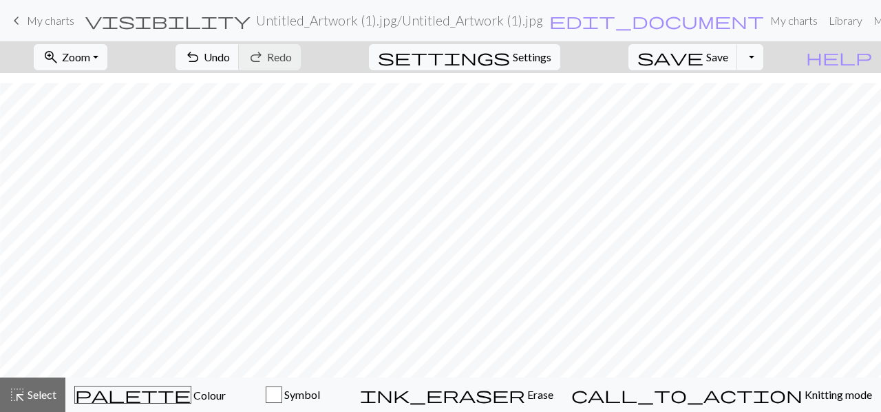
scroll to position [786, 136]
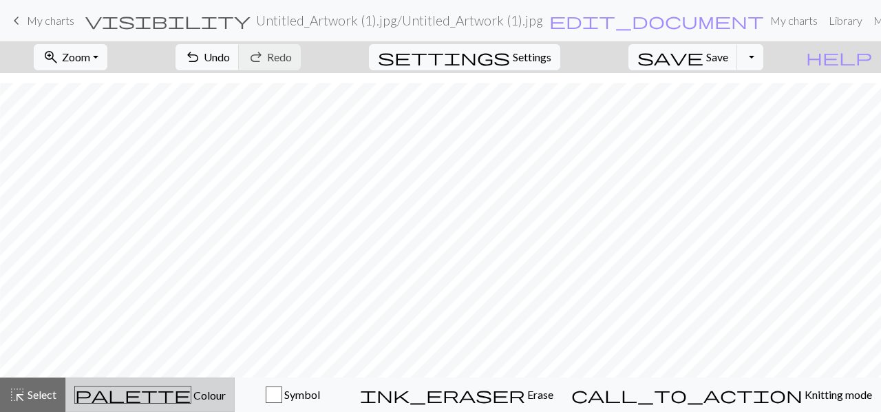
click at [158, 390] on span "palette" at bounding box center [133, 394] width 116 height 19
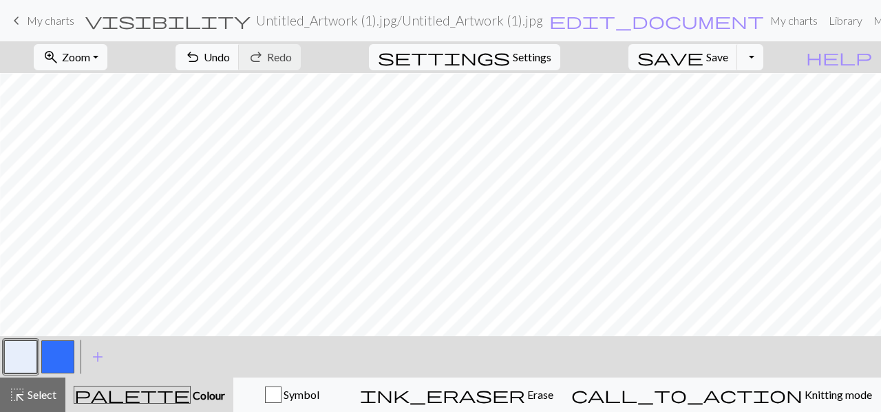
click at [50, 348] on button "button" at bounding box center [57, 356] width 33 height 33
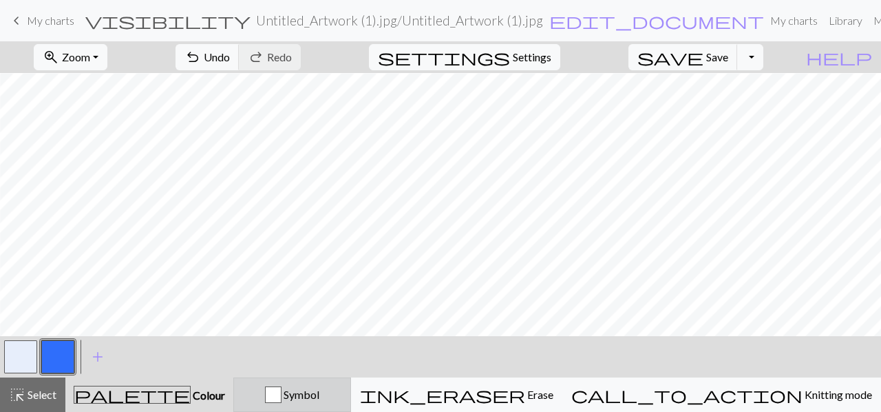
click at [348, 407] on button "Symbol" at bounding box center [292, 394] width 118 height 34
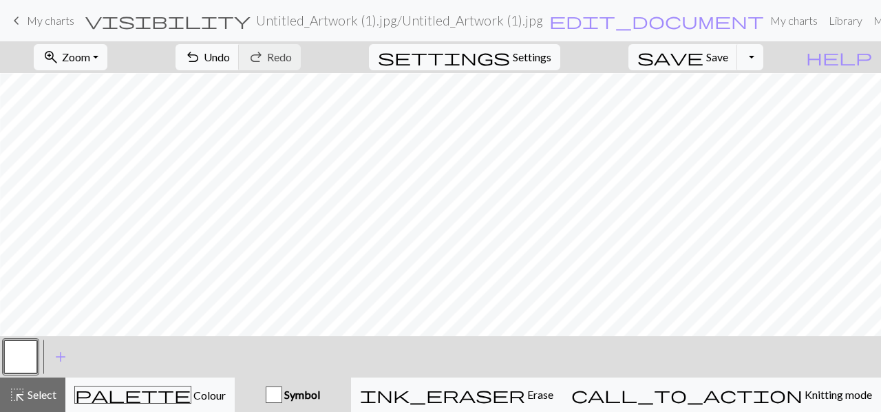
scroll to position [811, 248]
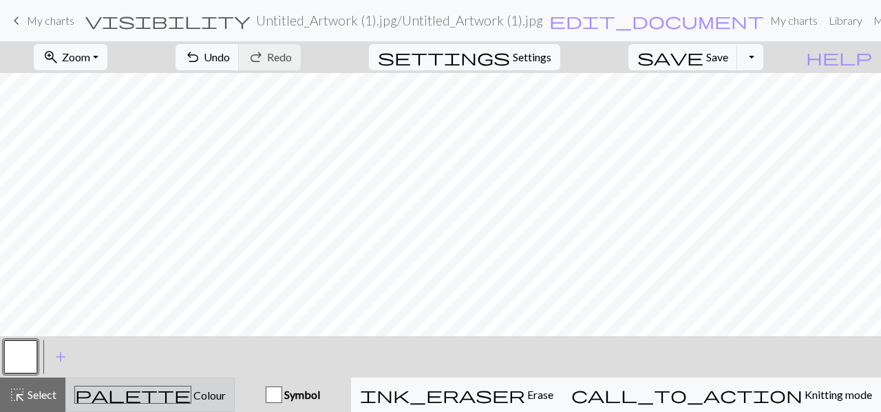
click at [218, 397] on div "palette Colour Colour" at bounding box center [149, 394] width 151 height 18
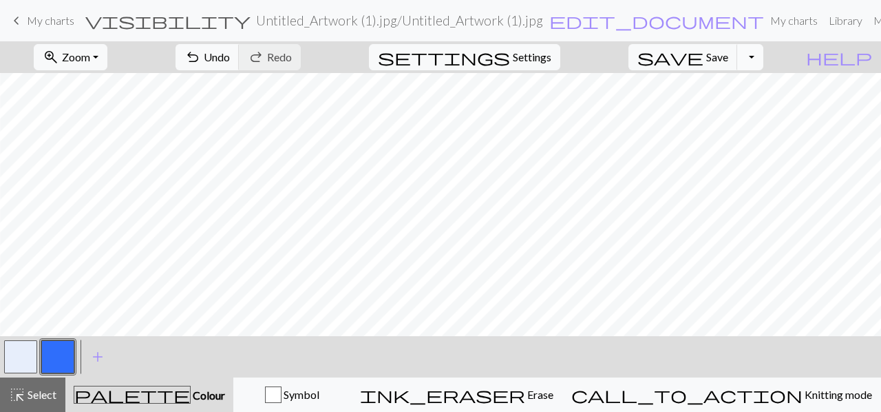
click at [763, 57] on button "Toggle Dropdown" at bounding box center [750, 57] width 26 height 26
click at [728, 107] on button "save_alt Download" at bounding box center [649, 109] width 227 height 22
click at [28, 386] on div "highlight_alt Select Select" at bounding box center [32, 394] width 47 height 17
click at [43, 395] on span "Select" at bounding box center [40, 394] width 31 height 13
click at [32, 22] on span "My charts" at bounding box center [50, 20] width 47 height 13
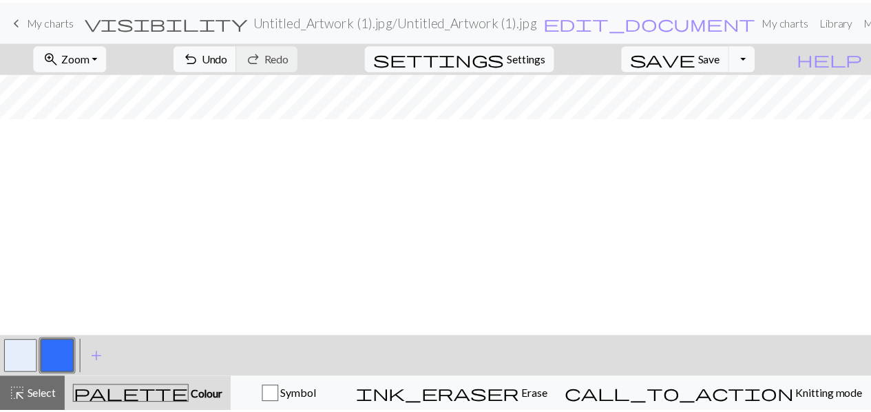
scroll to position [0, 0]
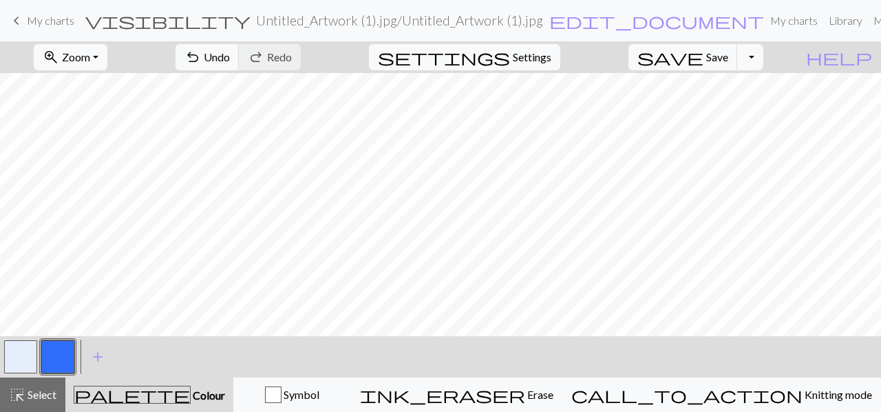
click at [14, 18] on span "keyboard_arrow_left" at bounding box center [16, 20] width 17 height 19
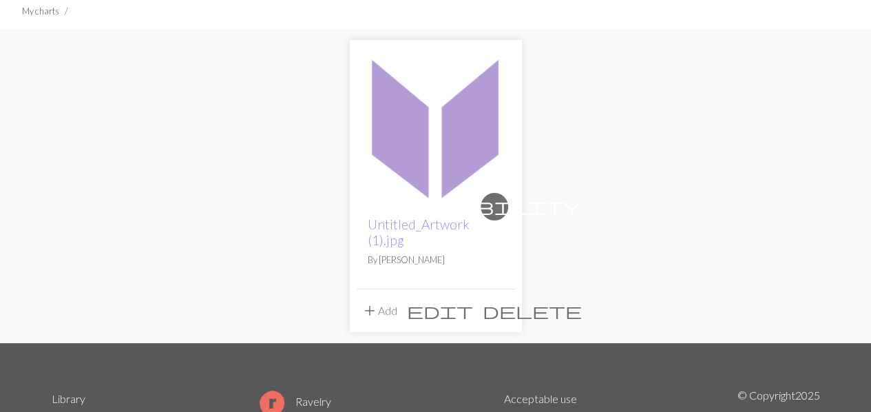
scroll to position [96, 0]
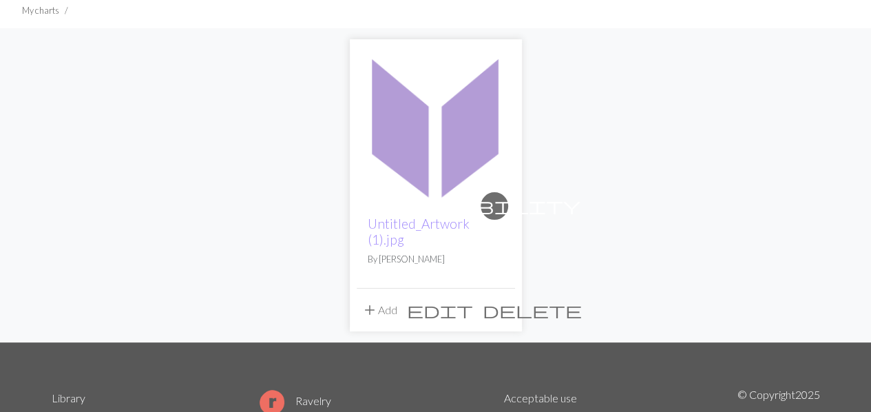
click at [432, 182] on img at bounding box center [436, 125] width 158 height 158
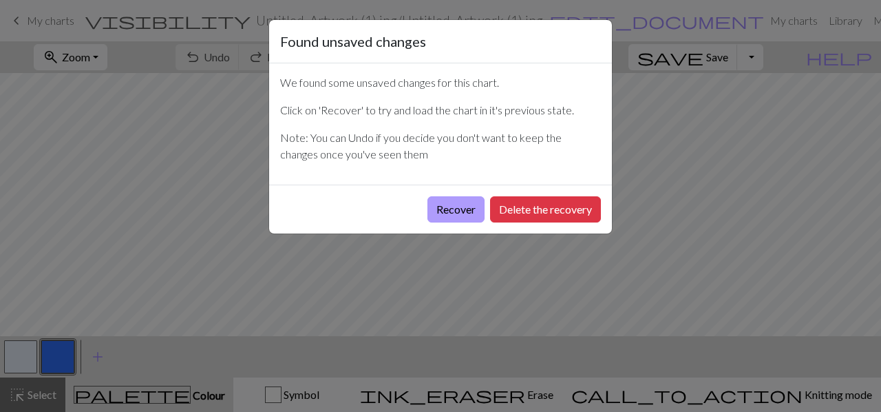
click at [478, 211] on button "Recover" at bounding box center [455, 209] width 57 height 26
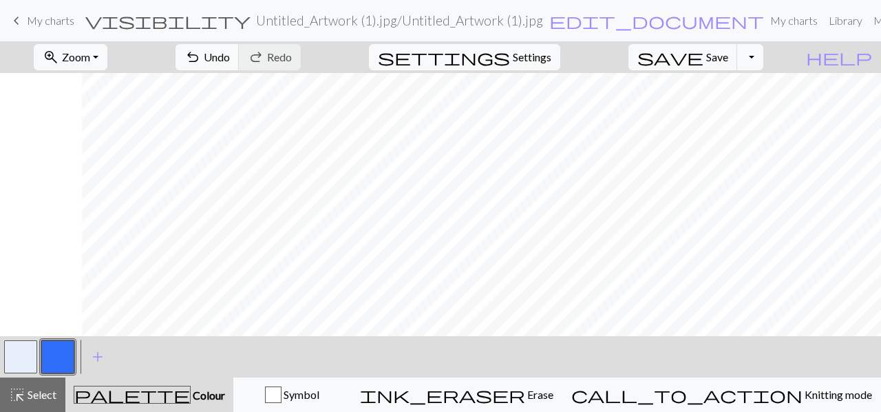
scroll to position [0, 83]
click at [542, 59] on span "Settings" at bounding box center [532, 57] width 39 height 17
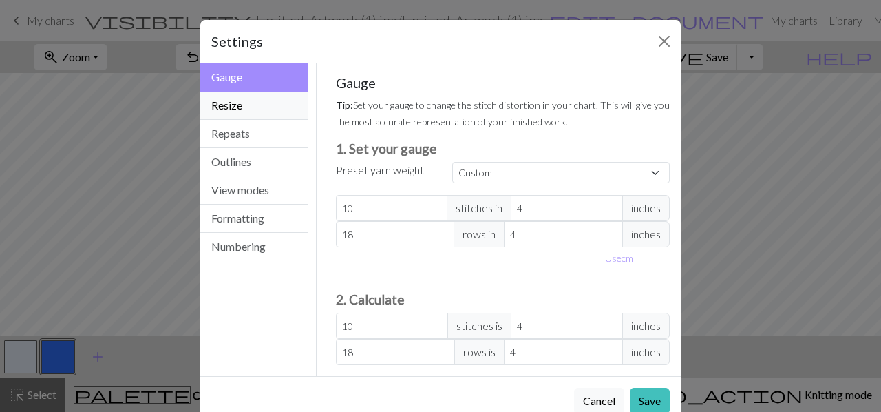
click at [290, 106] on button "Resize" at bounding box center [253, 106] width 107 height 28
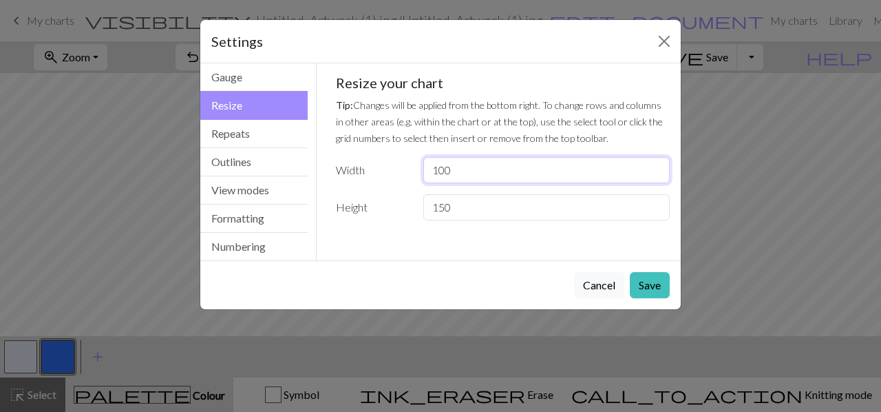
click at [502, 177] on input "100" at bounding box center [546, 170] width 246 height 26
drag, startPoint x: 438, startPoint y: 171, endPoint x: 525, endPoint y: 180, distance: 87.2
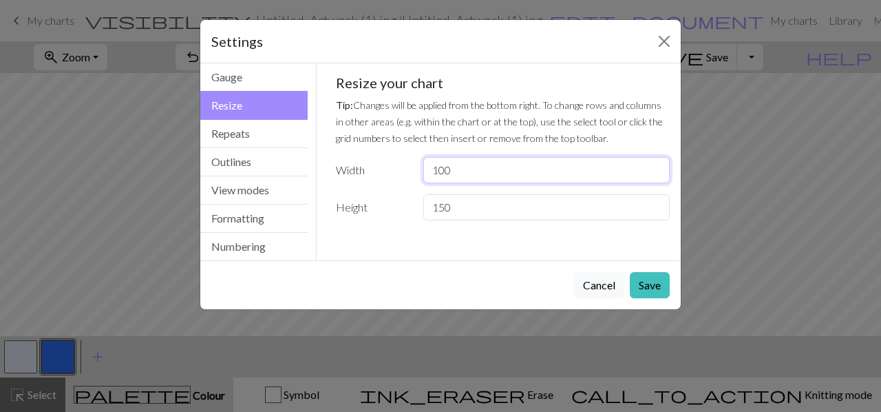
click at [525, 180] on input "100" at bounding box center [546, 170] width 246 height 26
type input "116"
click at [480, 211] on input "150" at bounding box center [546, 207] width 246 height 26
click at [653, 282] on button "Save" at bounding box center [650, 285] width 40 height 26
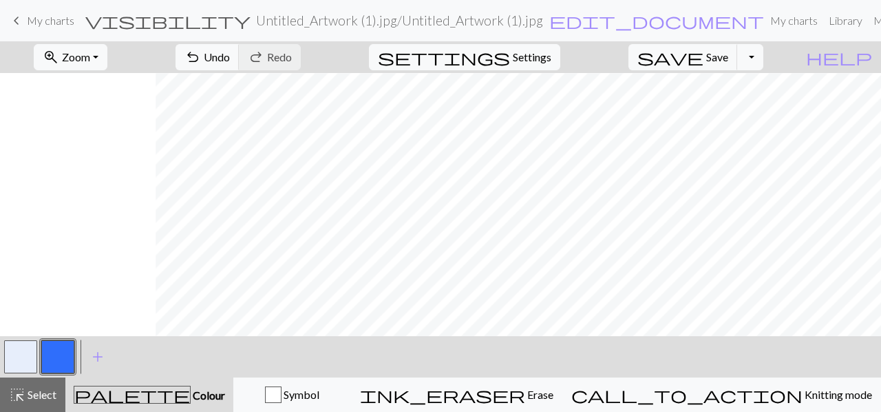
scroll to position [638, 2088]
click at [59, 53] on span "zoom_in" at bounding box center [51, 56] width 17 height 19
click at [83, 85] on button "Fit all" at bounding box center [89, 87] width 109 height 22
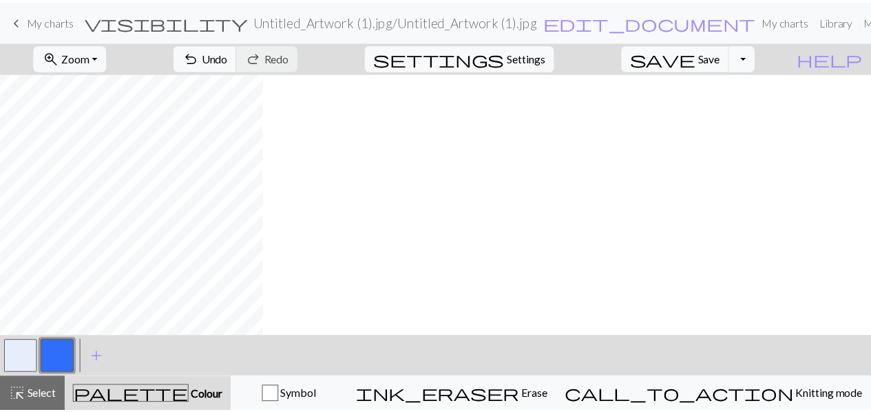
scroll to position [114, 0]
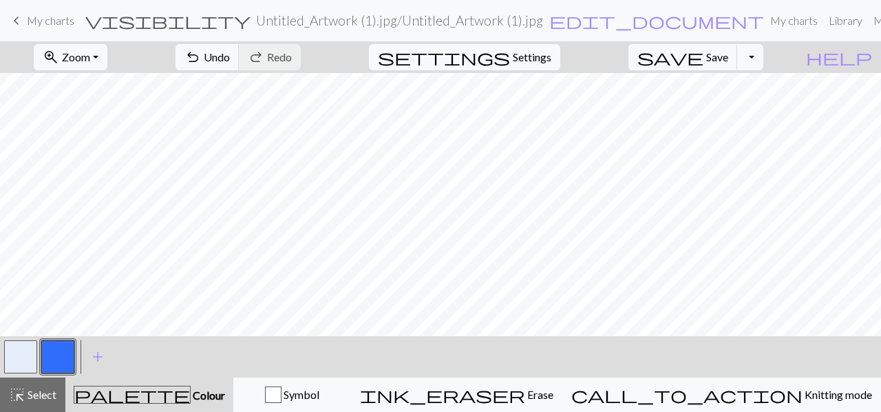
click at [23, 12] on span "keyboard_arrow_left" at bounding box center [16, 20] width 17 height 19
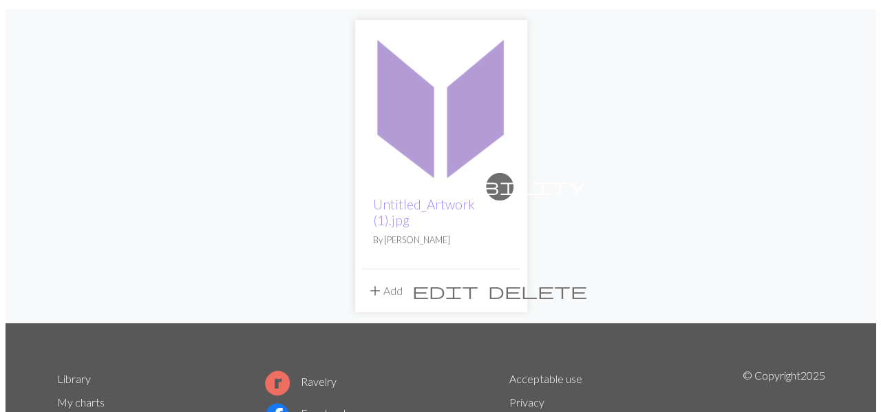
scroll to position [116, 0]
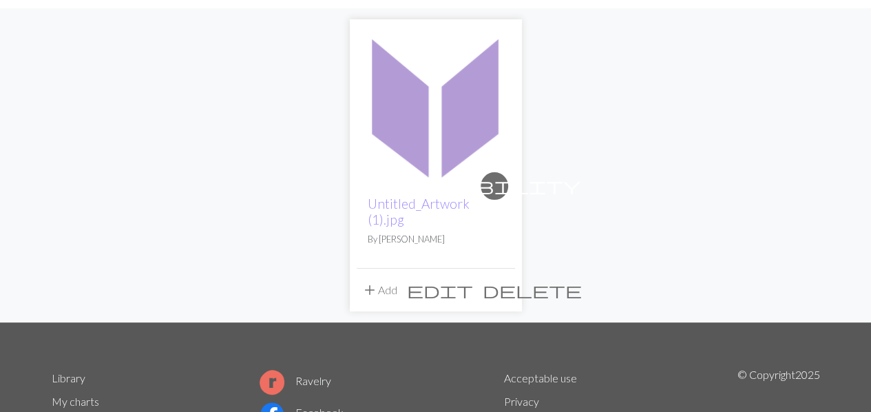
click at [374, 277] on button "add Add" at bounding box center [379, 290] width 45 height 26
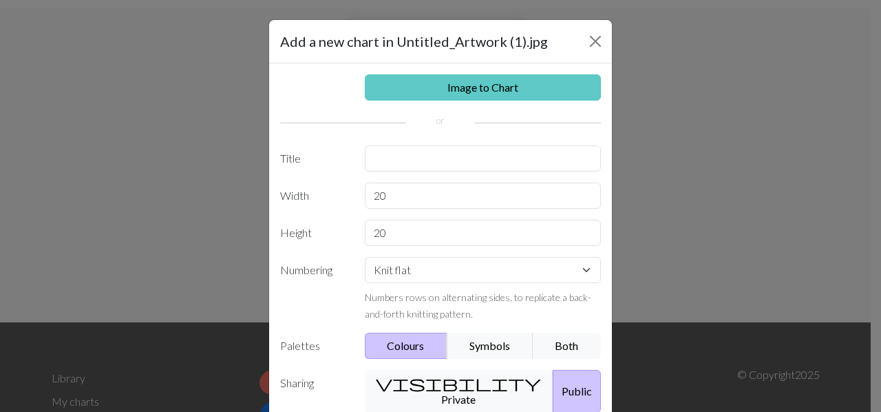
click at [526, 85] on link "Image to Chart" at bounding box center [483, 87] width 237 height 26
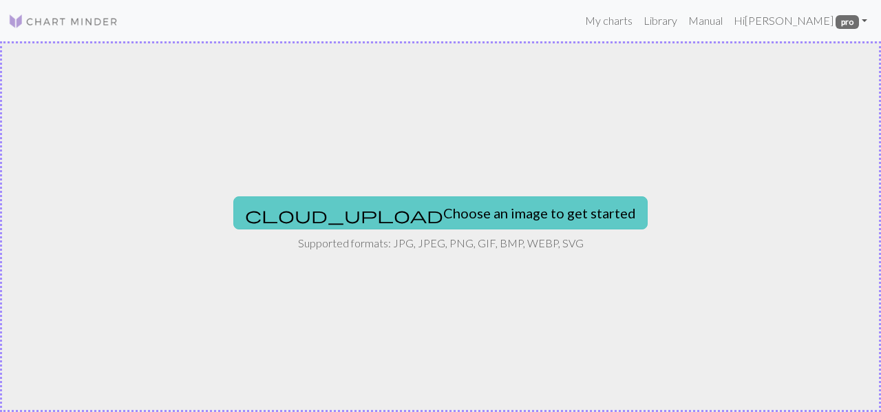
click at [448, 207] on button "cloud_upload Choose an image to get started" at bounding box center [440, 212] width 414 height 33
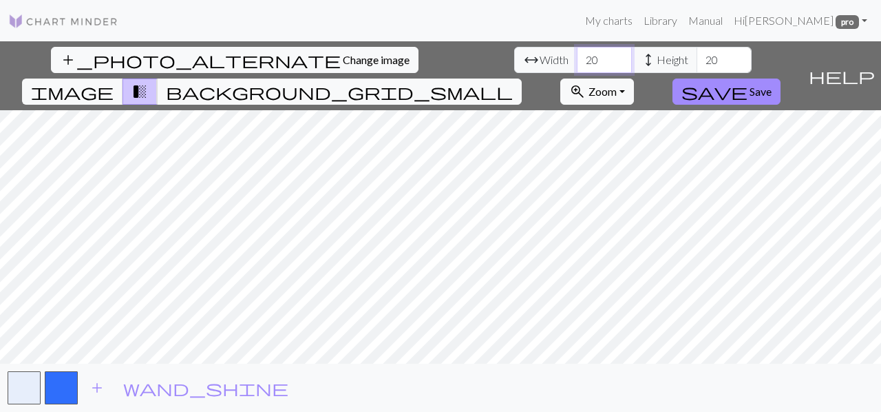
click at [577, 66] on input "20" at bounding box center [604, 60] width 55 height 26
drag, startPoint x: 281, startPoint y: 66, endPoint x: 237, endPoint y: 67, distance: 44.1
click at [514, 67] on div "arrow_range Width 20 height Height 20" at bounding box center [632, 60] width 237 height 26
type input "116"
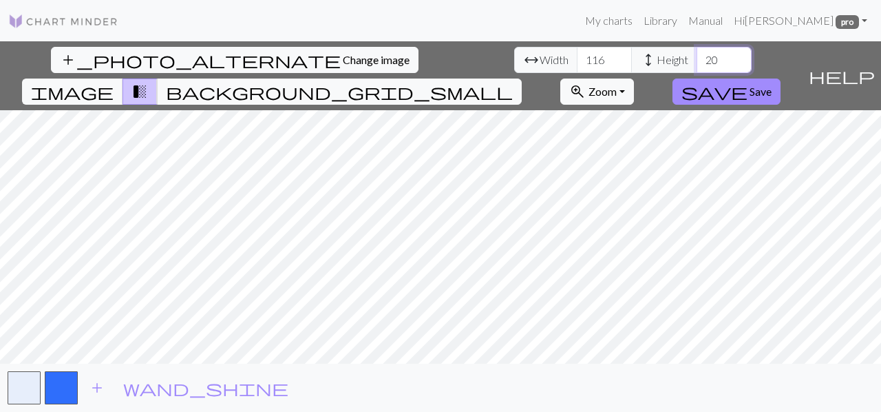
drag, startPoint x: 392, startPoint y: 62, endPoint x: 314, endPoint y: 53, distance: 79.0
click at [514, 53] on div "arrow_range Width 116 height Height 20" at bounding box center [632, 60] width 237 height 26
type input "150"
click at [513, 82] on span "background_grid_small" at bounding box center [339, 91] width 347 height 19
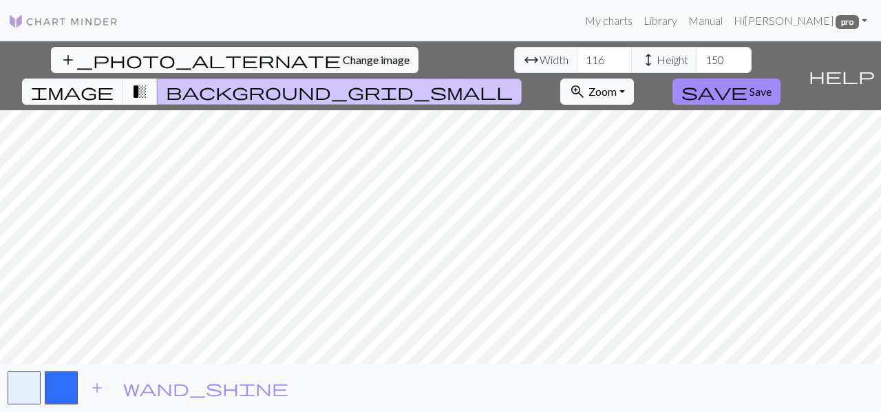
click at [158, 78] on button "transition_fade" at bounding box center [140, 91] width 35 height 26
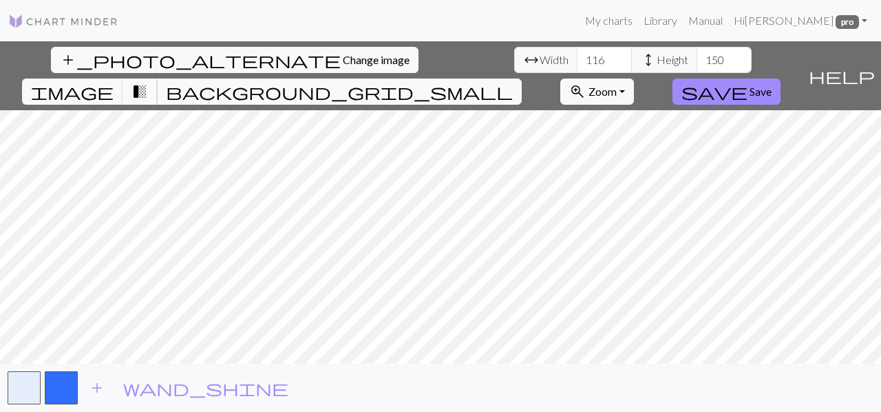
click at [148, 82] on span "transition_fade" at bounding box center [139, 91] width 17 height 19
click at [114, 82] on span "image" at bounding box center [72, 91] width 83 height 19
click at [513, 82] on span "background_grid_small" at bounding box center [339, 91] width 347 height 19
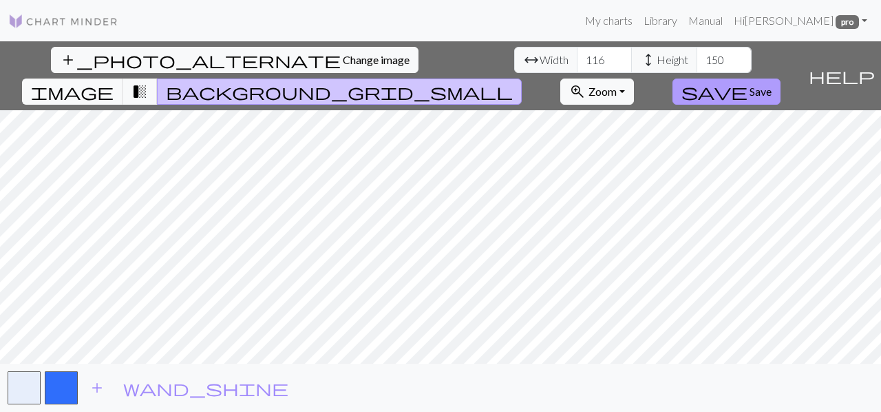
click at [748, 82] on span "save" at bounding box center [714, 91] width 66 height 19
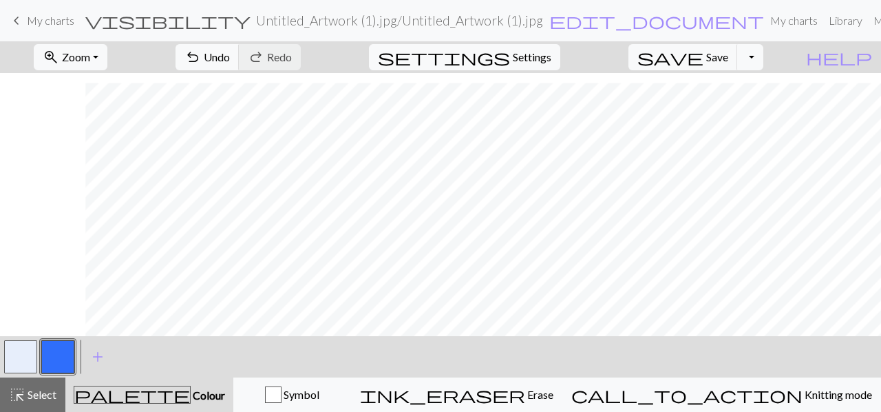
scroll to position [1874, 1822]
click at [107, 62] on button "zoom_in Zoom Zoom" at bounding box center [71, 57] width 74 height 26
click at [114, 93] on button "Fit all" at bounding box center [89, 87] width 109 height 22
click at [342, 392] on div "Symbol" at bounding box center [292, 394] width 100 height 17
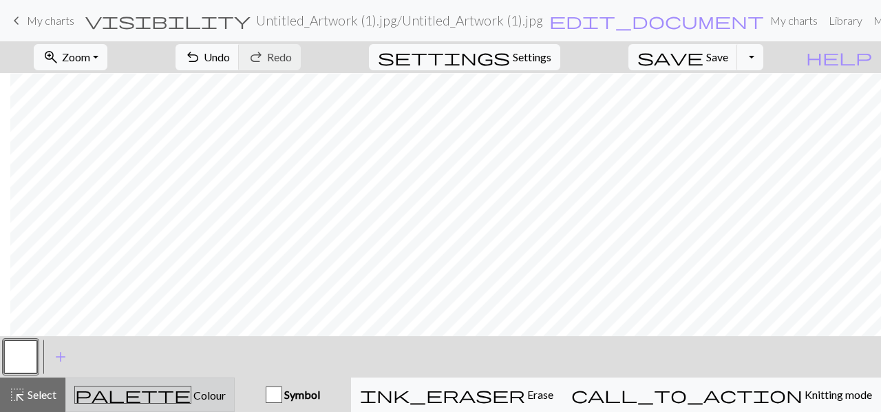
click at [226, 399] on div "palette Colour Colour" at bounding box center [149, 394] width 151 height 18
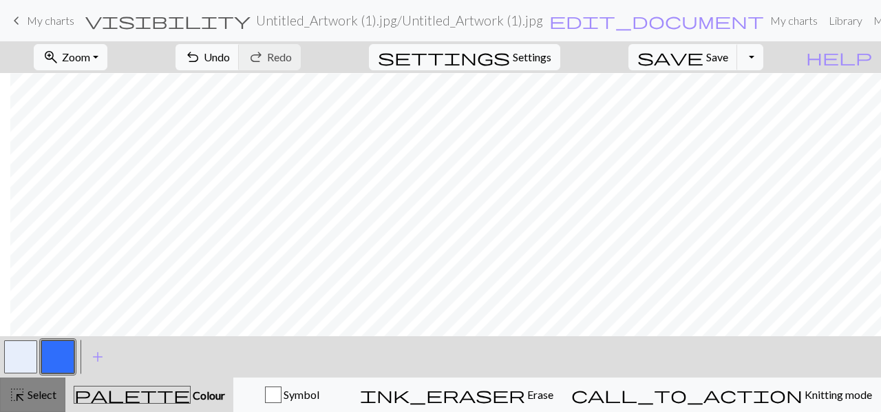
click at [17, 399] on span "highlight_alt" at bounding box center [17, 394] width 17 height 19
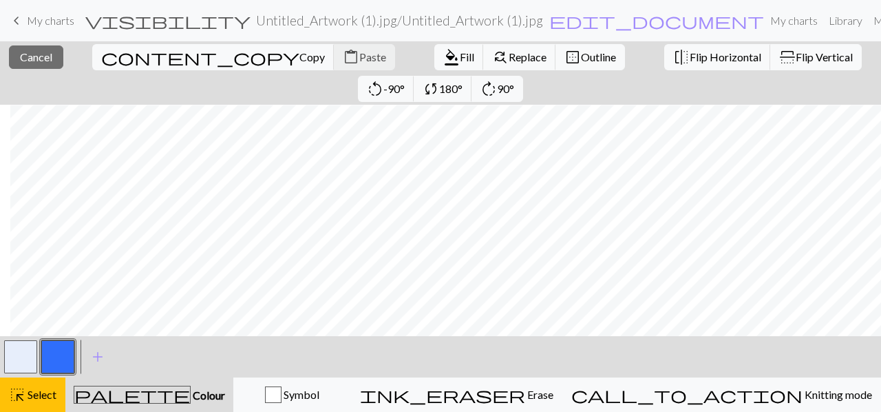
click at [65, 363] on button "button" at bounding box center [57, 356] width 33 height 33
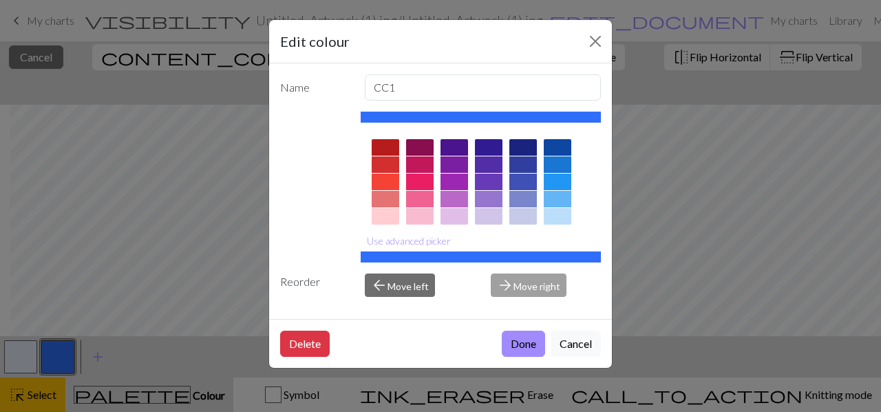
click at [525, 116] on div at bounding box center [481, 117] width 241 height 11
click at [440, 255] on div at bounding box center [481, 256] width 241 height 11
click at [436, 243] on button "Use advanced picker" at bounding box center [409, 240] width 96 height 21
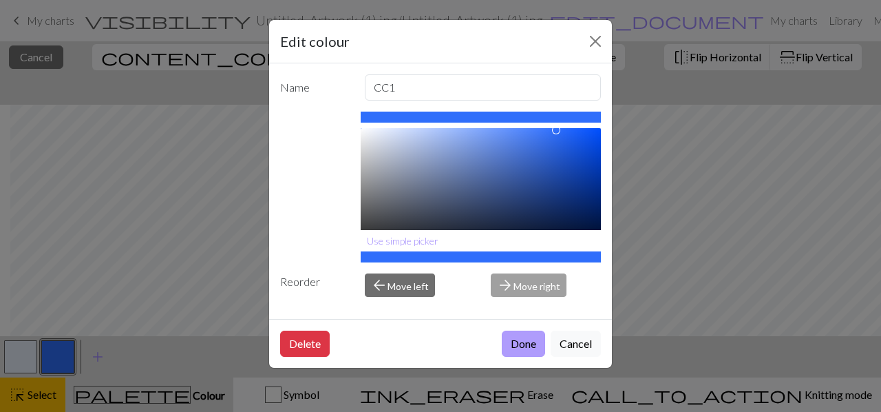
click at [511, 340] on button "Done" at bounding box center [523, 343] width 43 height 26
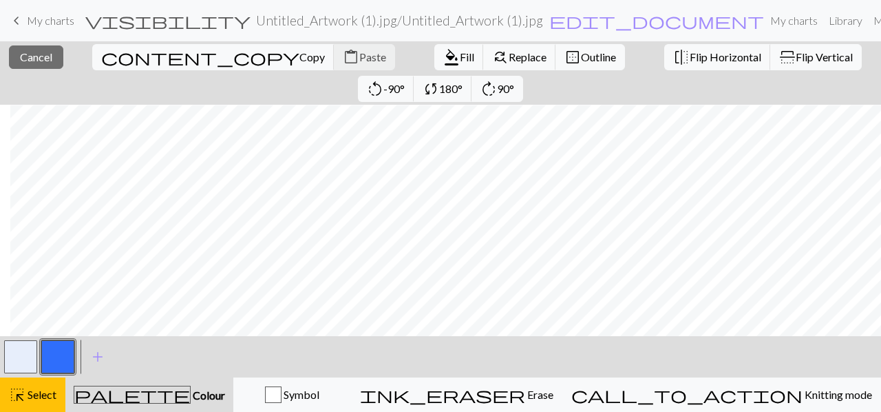
click at [56, 363] on button "button" at bounding box center [57, 356] width 33 height 33
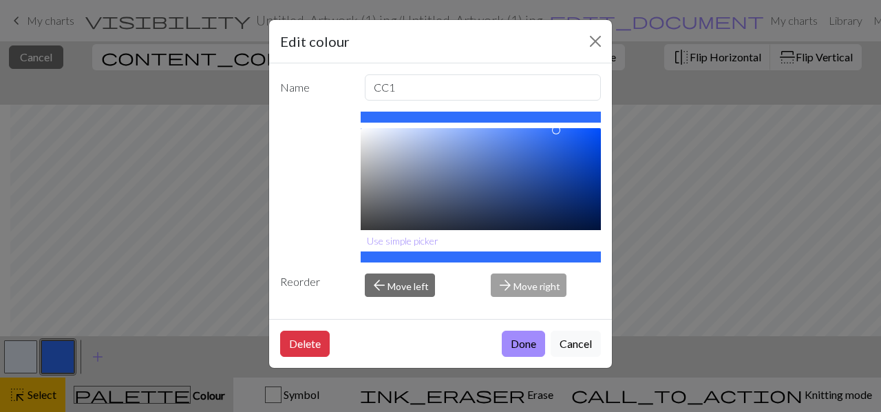
click at [652, 200] on div "Edit colour Name CC1 #2F6EFB hex Use simple picker Reorder arrow_back Move left…" at bounding box center [440, 206] width 881 height 412
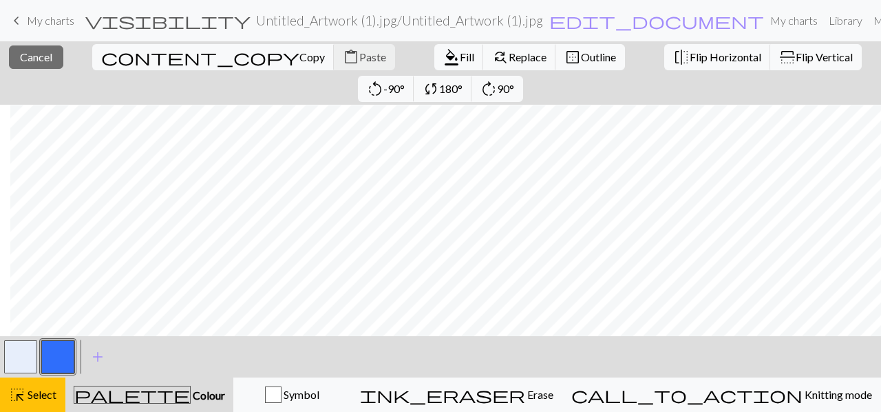
click at [63, 354] on button "button" at bounding box center [57, 356] width 33 height 33
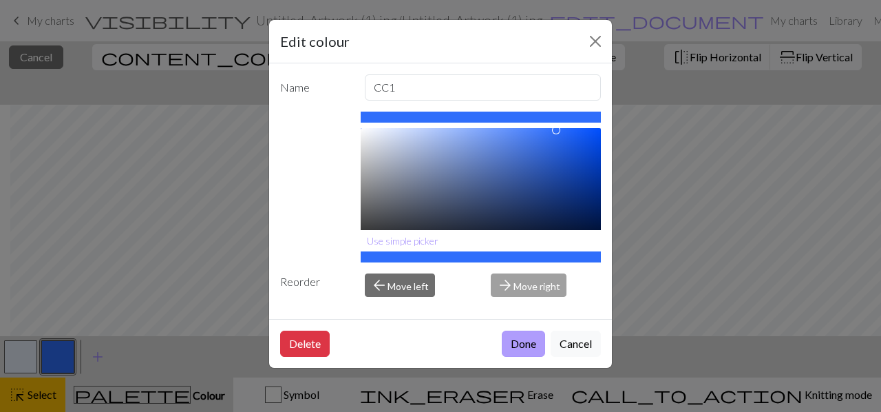
click at [523, 345] on button "Done" at bounding box center [523, 343] width 43 height 26
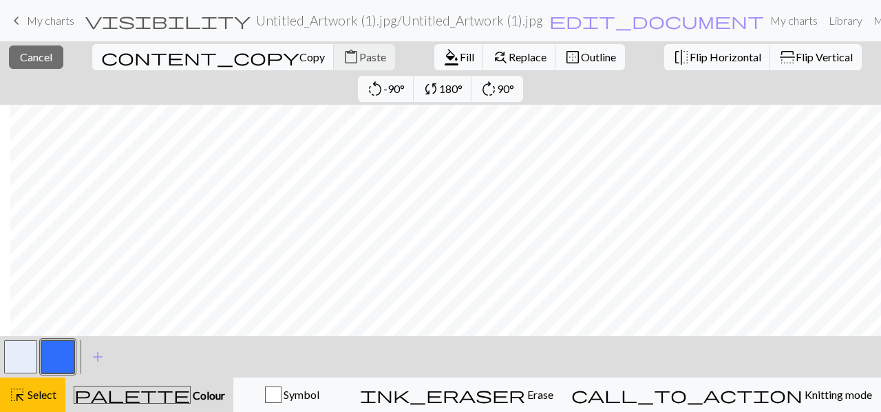
click at [191, 399] on span "Colour" at bounding box center [208, 394] width 34 height 13
click at [23, 401] on span "highlight_alt" at bounding box center [17, 394] width 17 height 19
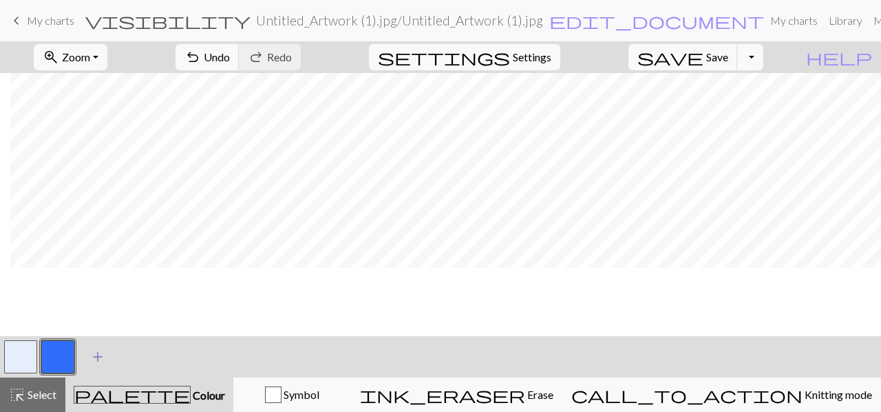
scroll to position [0, 493]
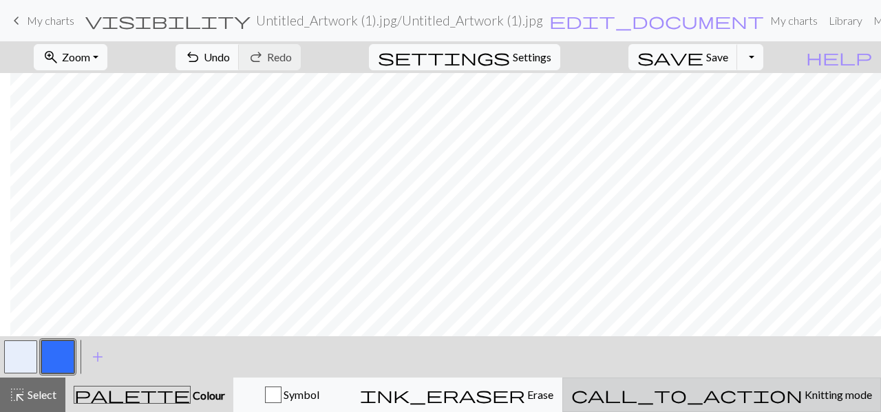
click at [803, 393] on span "Knitting mode" at bounding box center [838, 394] width 70 height 13
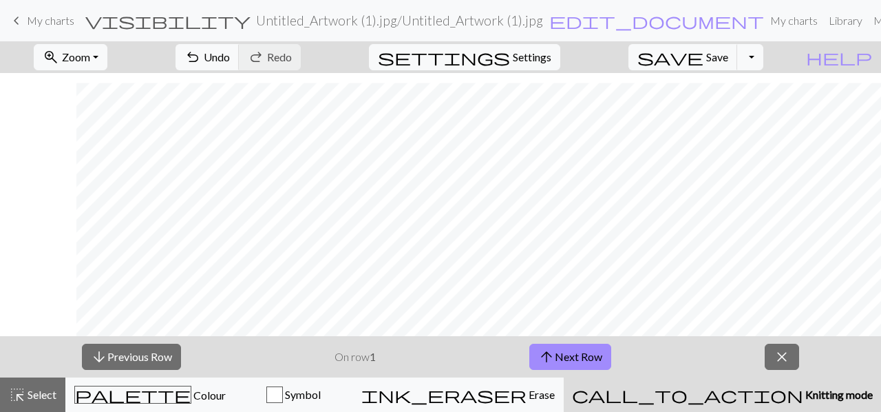
scroll to position [827, 493]
click at [545, 359] on span "arrow_upward" at bounding box center [546, 356] width 17 height 19
click at [100, 360] on span "arrow_downward" at bounding box center [99, 356] width 17 height 19
click at [107, 59] on button "zoom_in Zoom Zoom" at bounding box center [71, 57] width 74 height 26
click at [114, 104] on button "Fit width" at bounding box center [89, 109] width 109 height 22
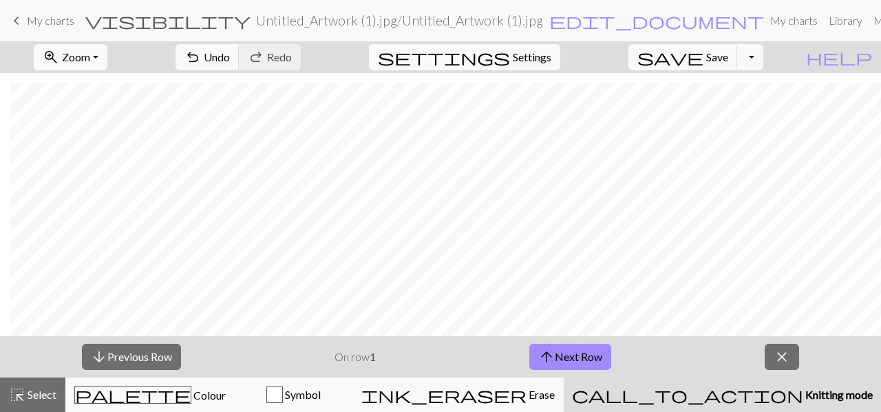
click at [90, 54] on span "Zoom" at bounding box center [76, 56] width 28 height 13
click at [127, 130] on button "Fit height" at bounding box center [89, 131] width 109 height 22
click at [90, 54] on span "Zoom" at bounding box center [76, 56] width 28 height 13
click at [89, 190] on button "100%" at bounding box center [89, 187] width 109 height 22
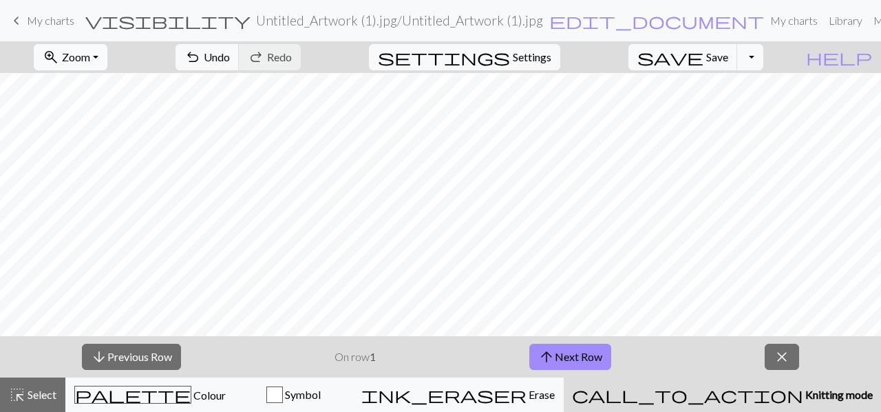
click at [103, 63] on button "zoom_in Zoom Zoom" at bounding box center [71, 57] width 74 height 26
click at [114, 140] on button "Fit height" at bounding box center [89, 131] width 109 height 22
click at [90, 52] on span "Zoom" at bounding box center [76, 56] width 28 height 13
click at [116, 92] on button "Fit all" at bounding box center [89, 87] width 109 height 22
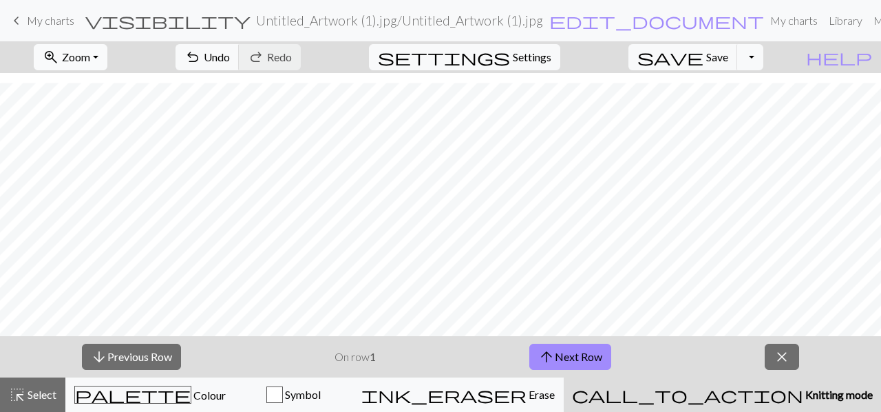
click at [90, 59] on span "Zoom" at bounding box center [76, 56] width 28 height 13
click at [117, 180] on button "100%" at bounding box center [89, 187] width 109 height 22
click at [90, 59] on span "Zoom" at bounding box center [76, 56] width 28 height 13
click at [109, 170] on button "50%" at bounding box center [89, 164] width 109 height 22
click at [728, 57] on span "Save" at bounding box center [717, 56] width 22 height 13
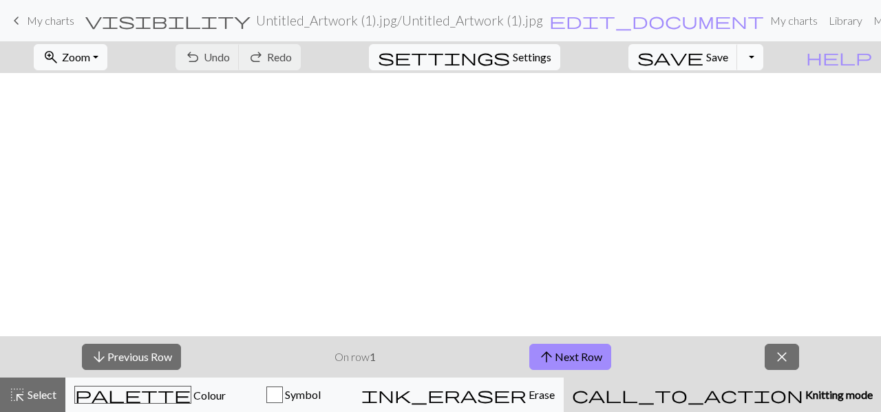
scroll to position [827, 78]
